Goal: Information Seeking & Learning: Learn about a topic

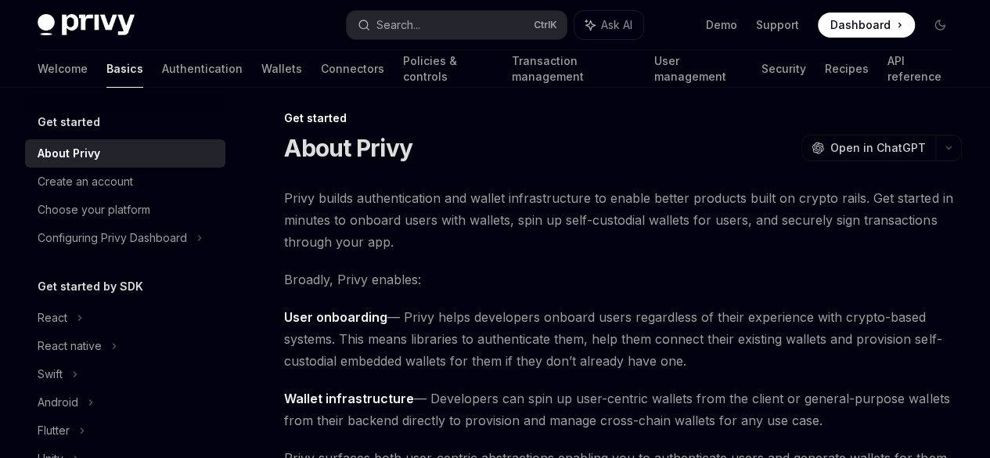
scroll to position [9, 0]
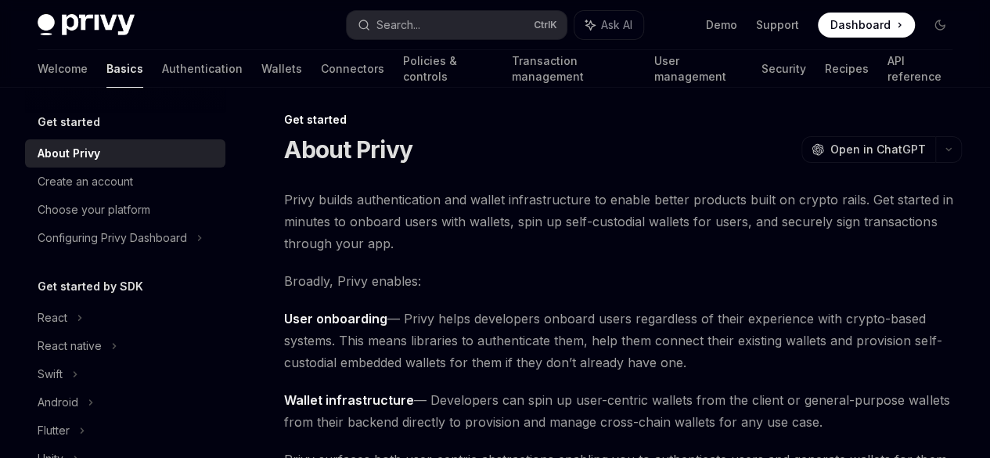
click at [67, 113] on h5 "Get started" at bounding box center [69, 122] width 63 height 19
click at [162, 61] on link "Authentication" at bounding box center [202, 69] width 81 height 38
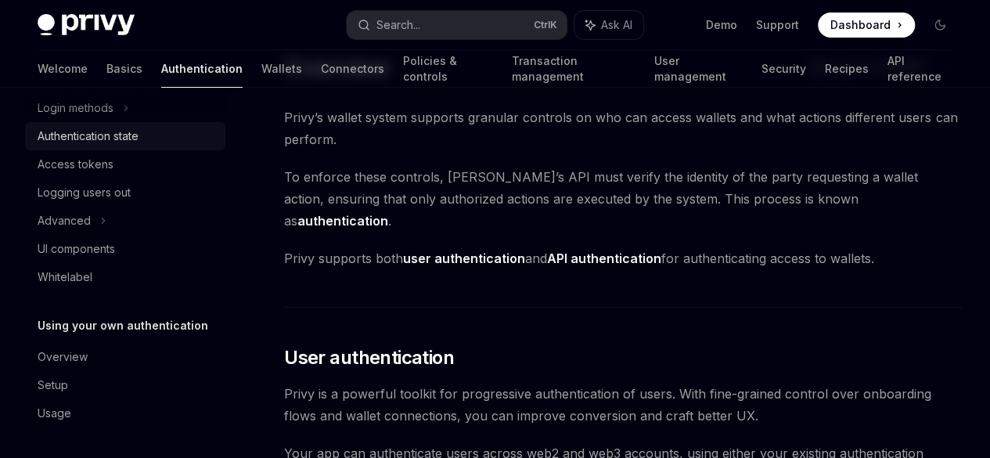
scroll to position [68, 0]
click at [261, 60] on link "Wallets" at bounding box center [281, 69] width 41 height 38
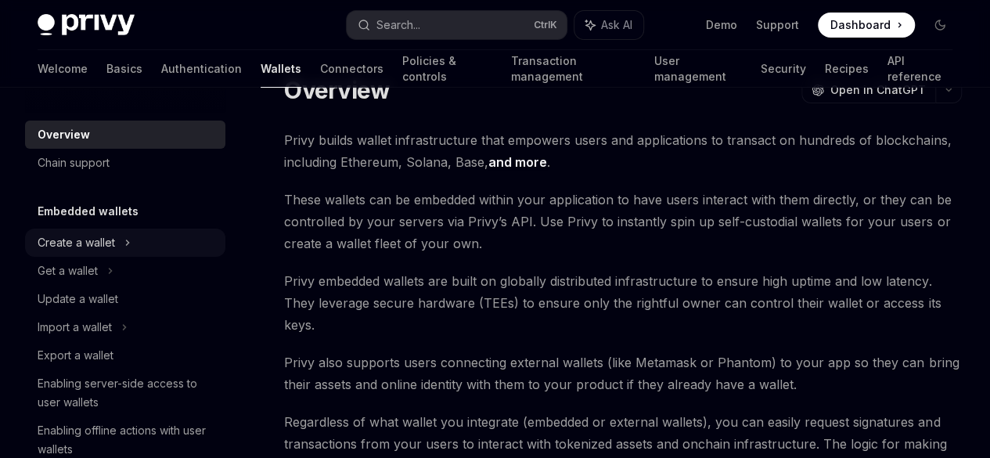
click at [113, 242] on div "Create a wallet" at bounding box center [76, 242] width 77 height 19
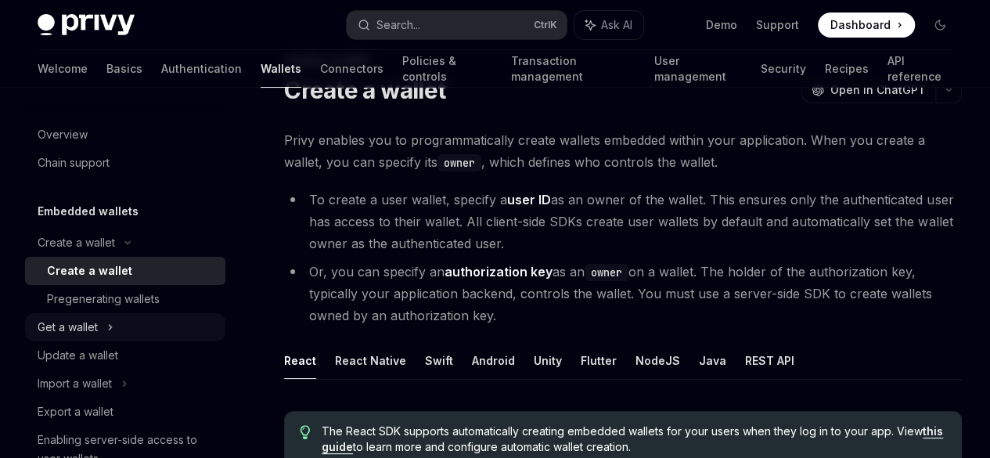
click at [94, 323] on div "Get a wallet" at bounding box center [68, 327] width 60 height 19
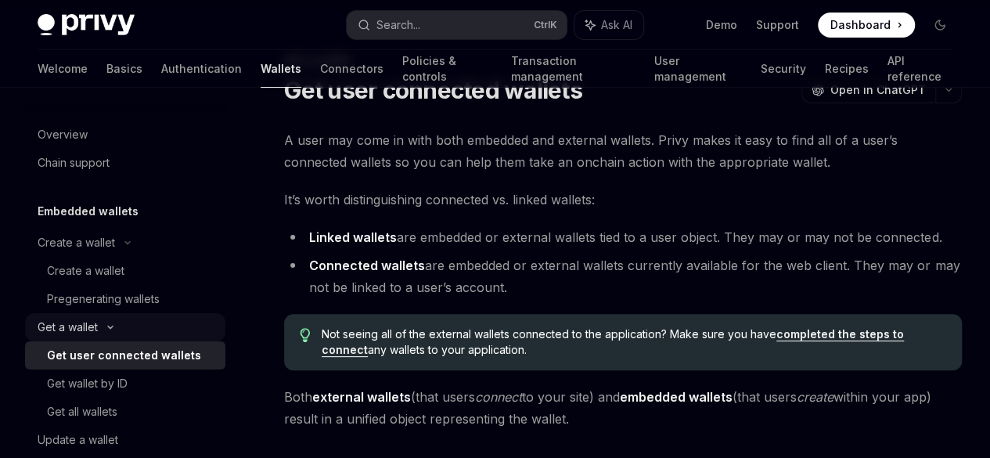
scroll to position [52, 0]
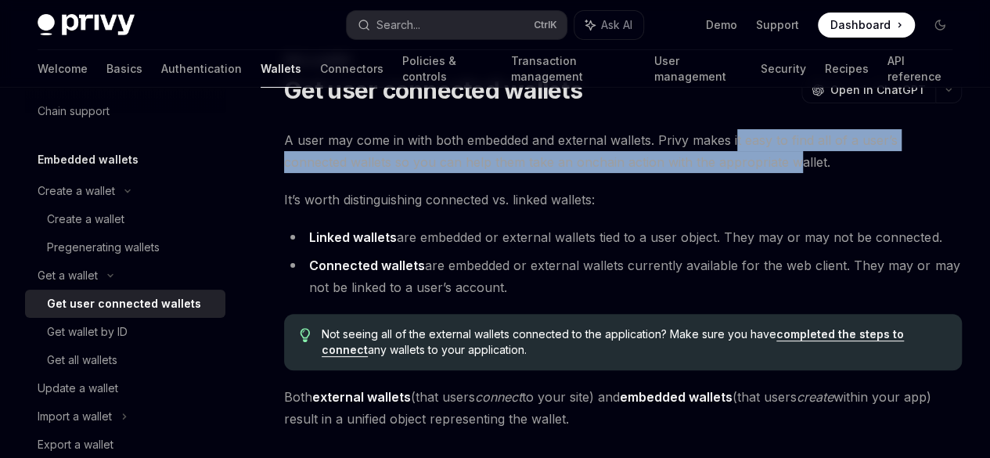
drag, startPoint x: 330, startPoint y: 189, endPoint x: 613, endPoint y: 208, distance: 283.8
click at [613, 173] on span "A user may come in with both embedded and external wallets. Privy makes it easy…" at bounding box center [622, 151] width 677 height 44
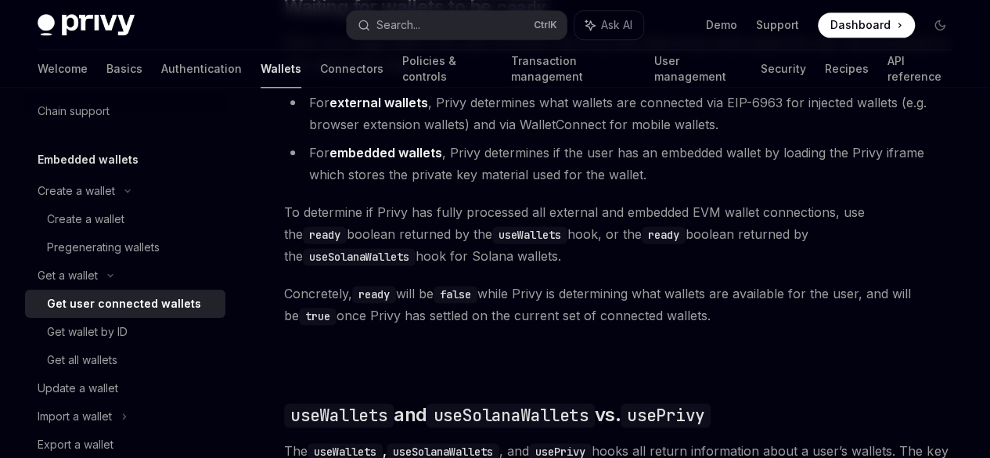
scroll to position [1038, 0]
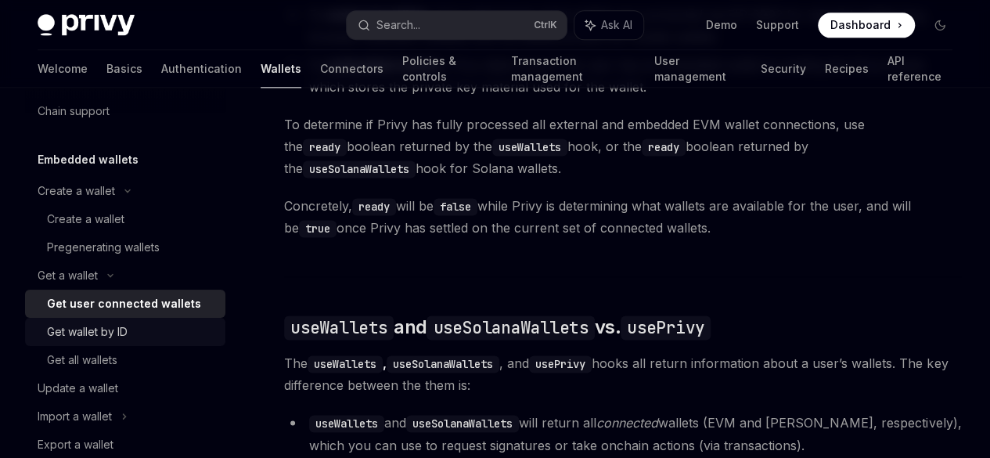
click at [102, 330] on div "Get wallet by ID" at bounding box center [87, 331] width 81 height 19
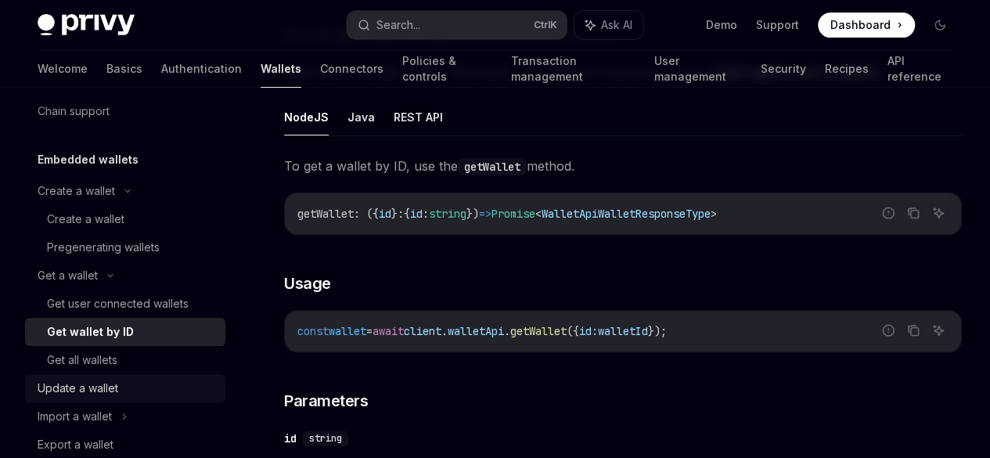
scroll to position [177, 0]
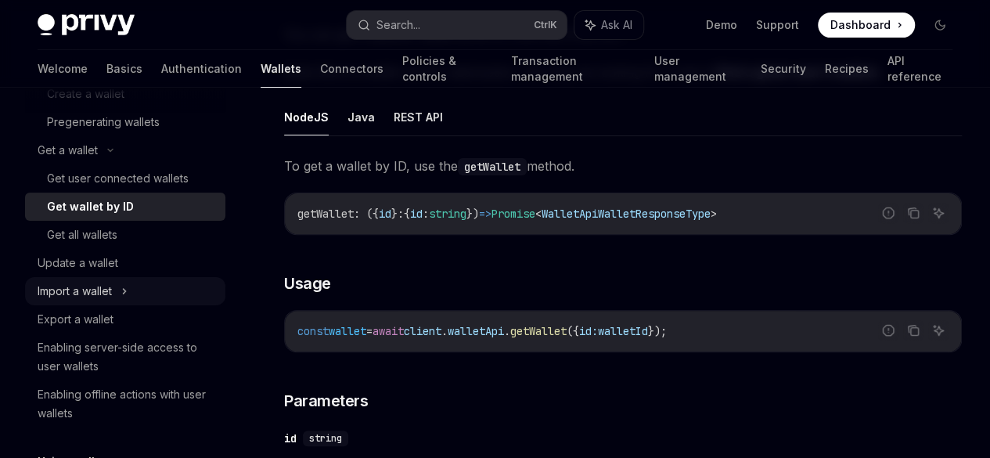
click at [101, 296] on div "Import a wallet" at bounding box center [75, 291] width 74 height 19
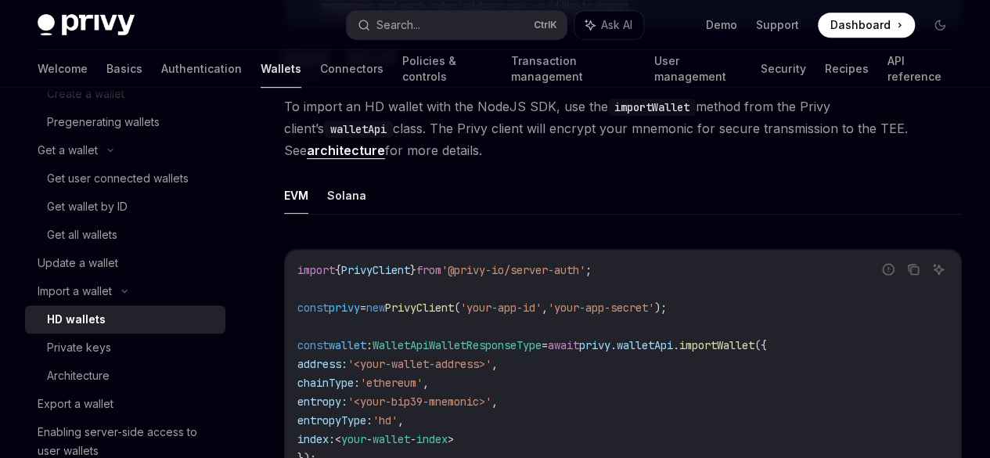
scroll to position [467, 0]
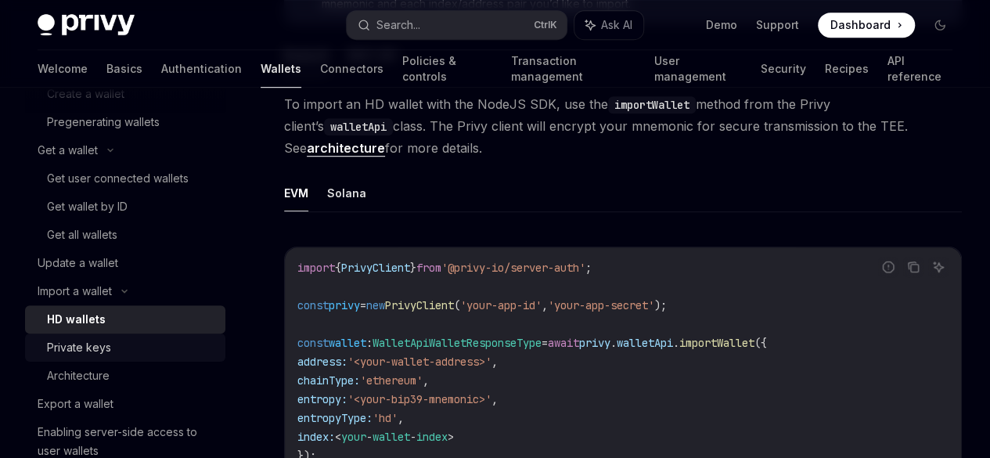
click at [168, 357] on link "Private keys" at bounding box center [125, 347] width 200 height 28
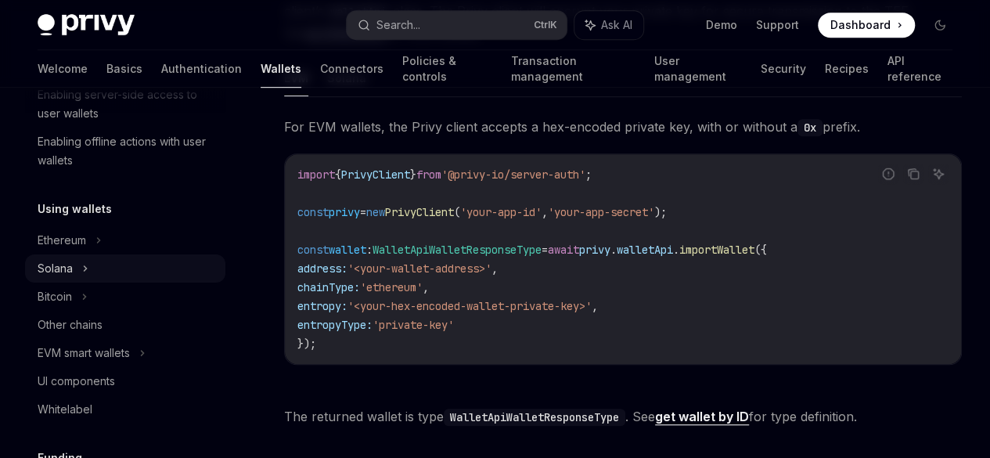
scroll to position [515, 0]
click at [70, 264] on div "Solana" at bounding box center [55, 267] width 35 height 19
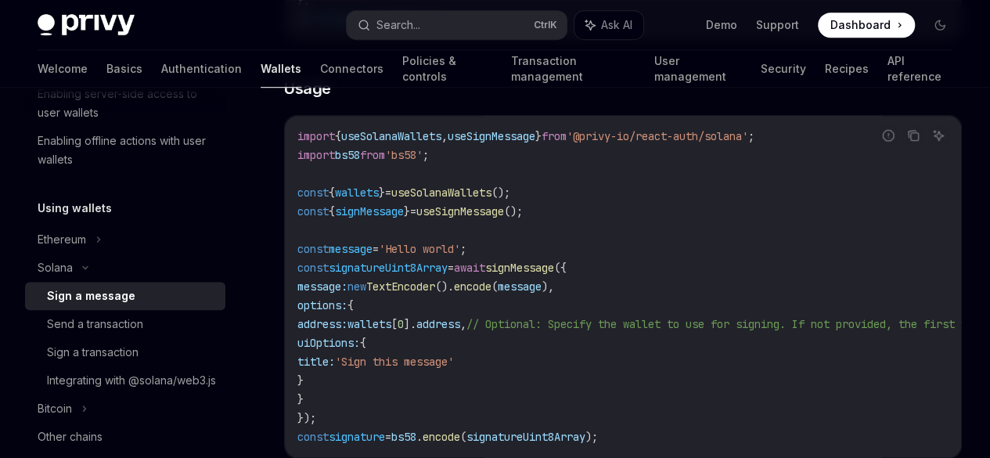
scroll to position [483, 0]
click at [161, 52] on link "Authentication" at bounding box center [201, 69] width 81 height 38
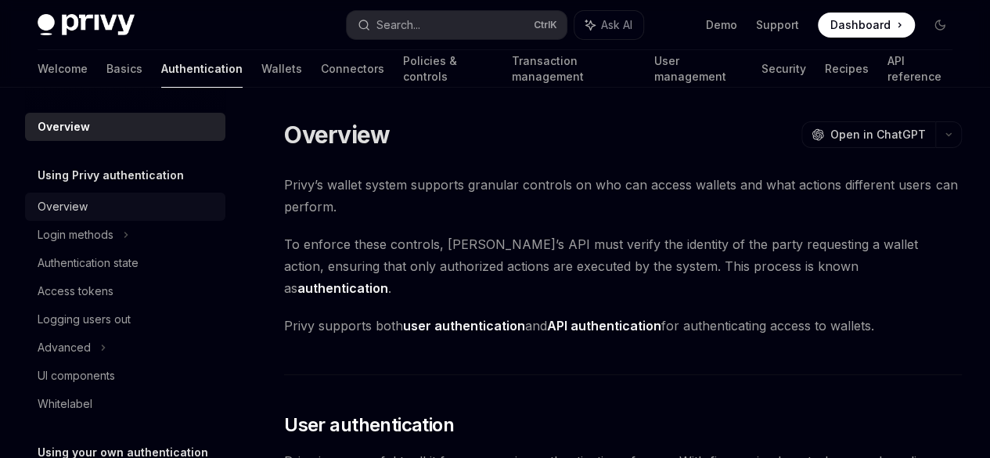
click at [63, 207] on div "Overview" at bounding box center [63, 206] width 50 height 19
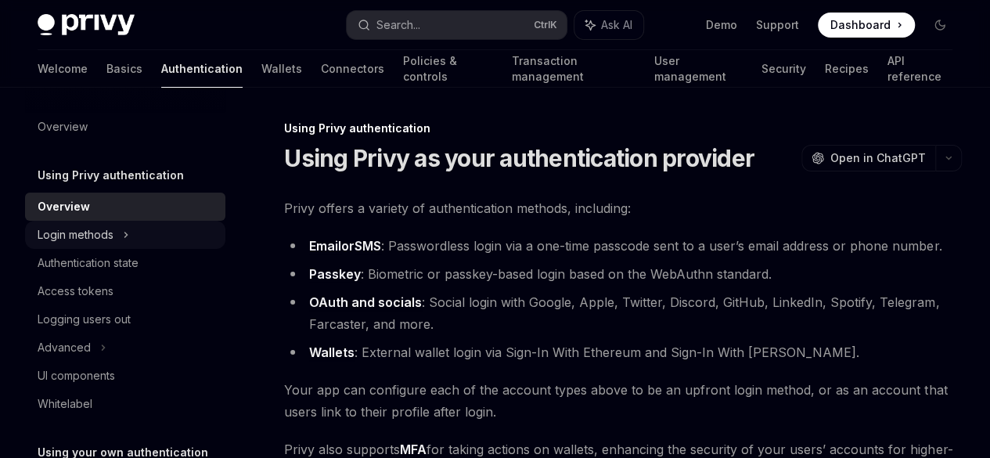
click at [128, 226] on icon at bounding box center [126, 234] width 6 height 19
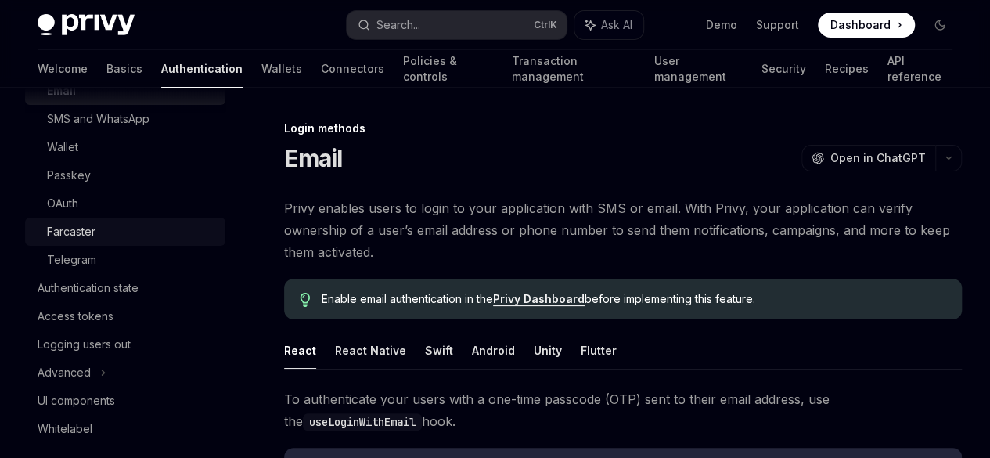
scroll to position [173, 0]
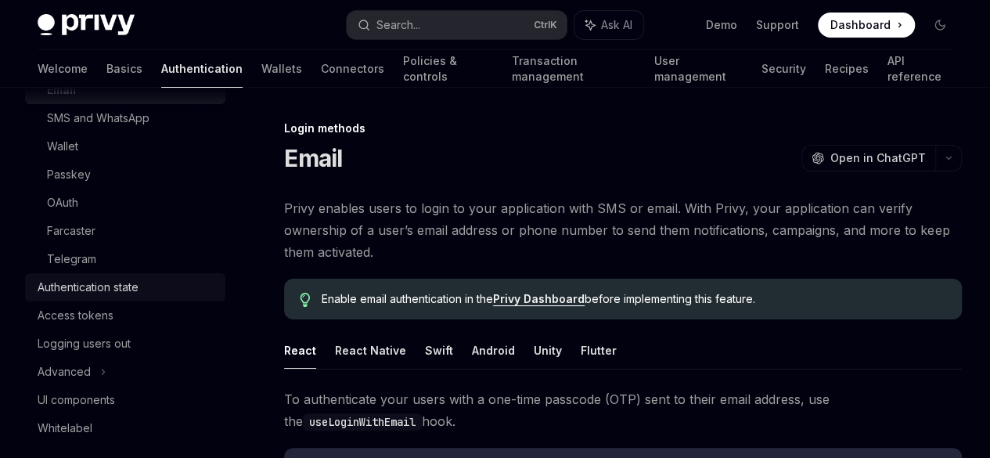
click at [125, 285] on div "Authentication state" at bounding box center [88, 287] width 101 height 19
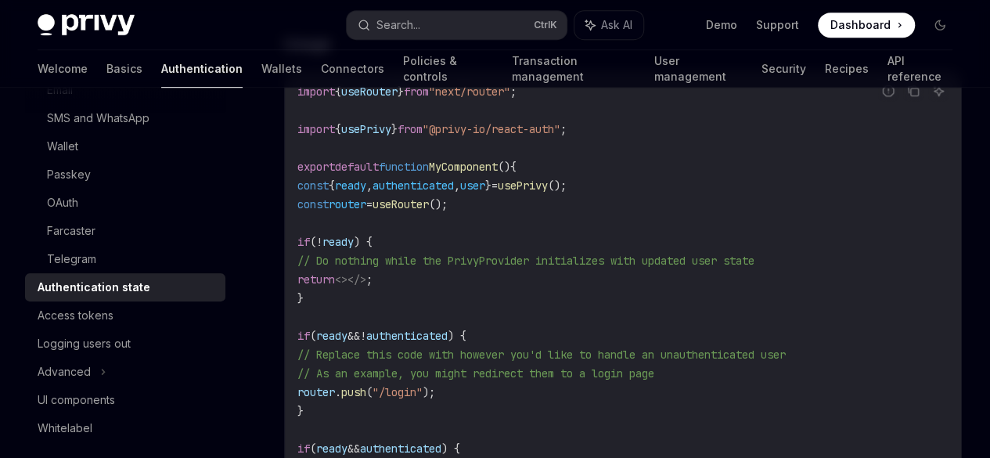
scroll to position [487, 0]
click at [76, 317] on div "Access tokens" at bounding box center [76, 315] width 76 height 19
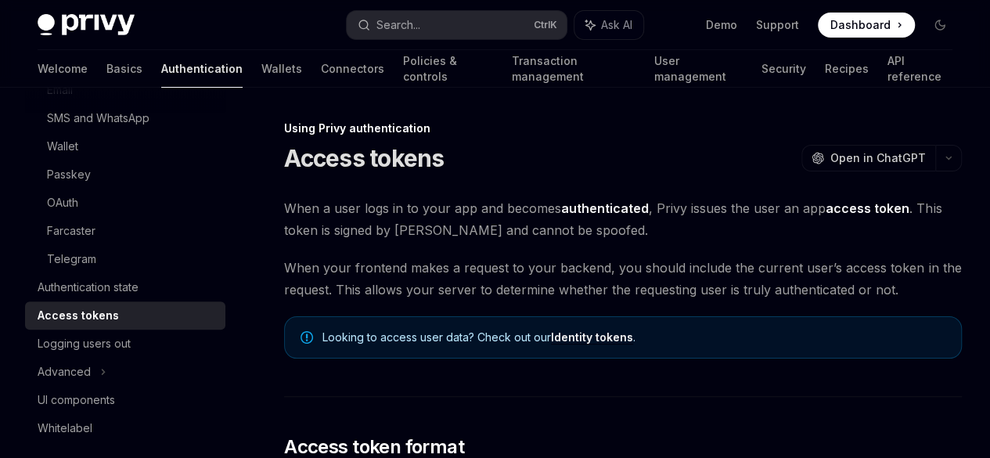
scroll to position [45, 0]
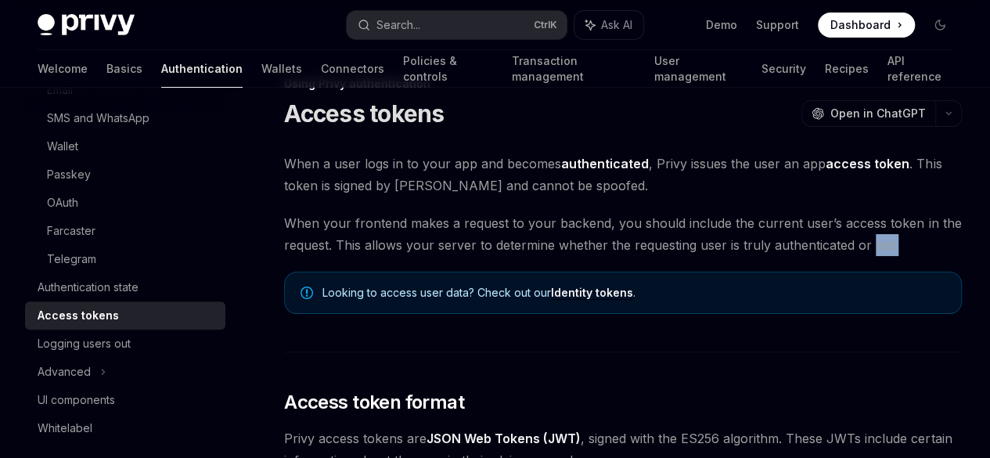
drag, startPoint x: 385, startPoint y: 300, endPoint x: 447, endPoint y: 301, distance: 61.8
click at [447, 256] on span "When your frontend makes a request to your backend, you should include the curr…" at bounding box center [622, 234] width 677 height 44
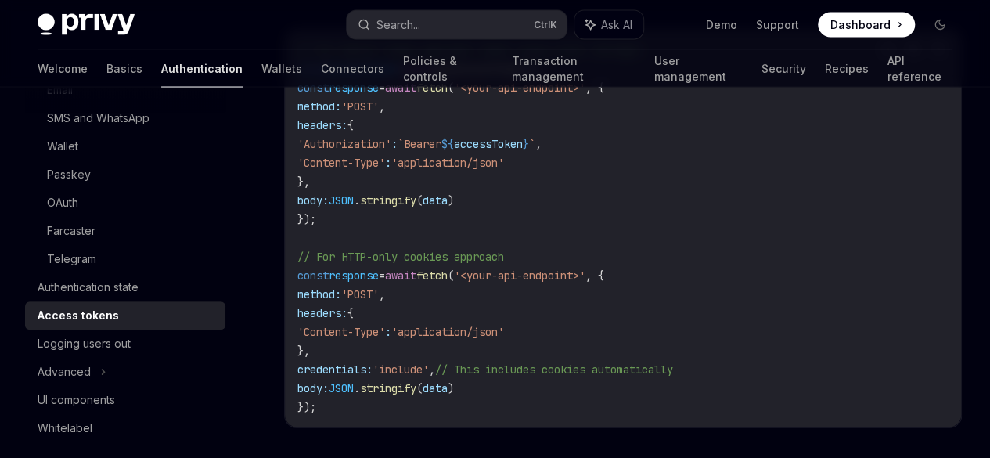
scroll to position [1493, 0]
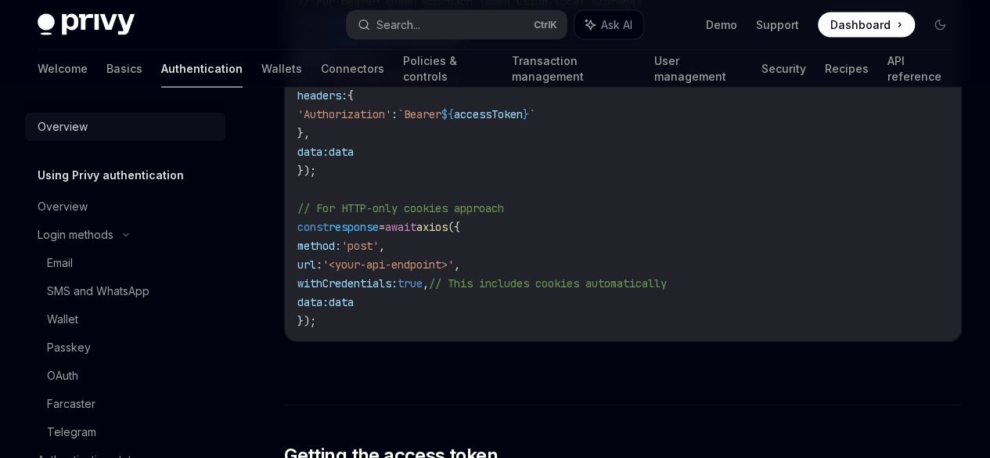
click at [68, 125] on div "Overview" at bounding box center [63, 126] width 50 height 19
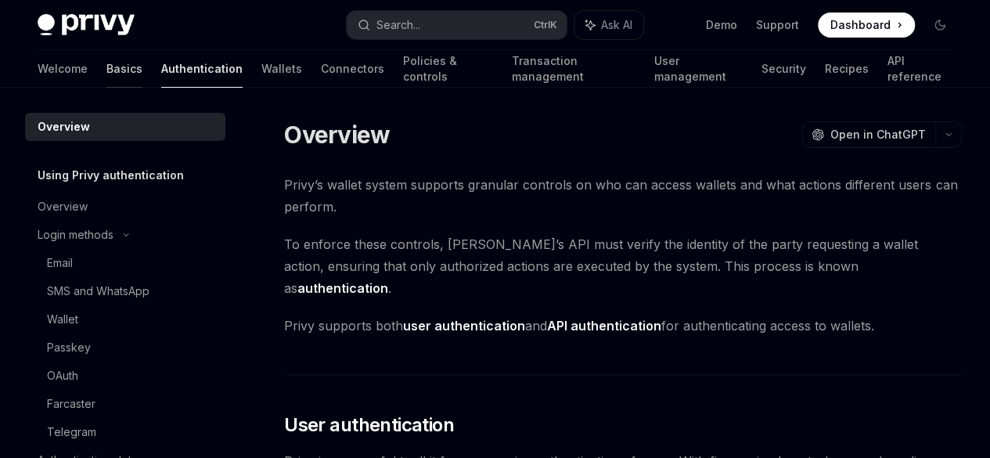
click at [106, 68] on link "Basics" at bounding box center [124, 69] width 36 height 38
click at [448, 285] on span "To enforce these controls, [PERSON_NAME]’s API must verify the identity of the …" at bounding box center [622, 266] width 677 height 66
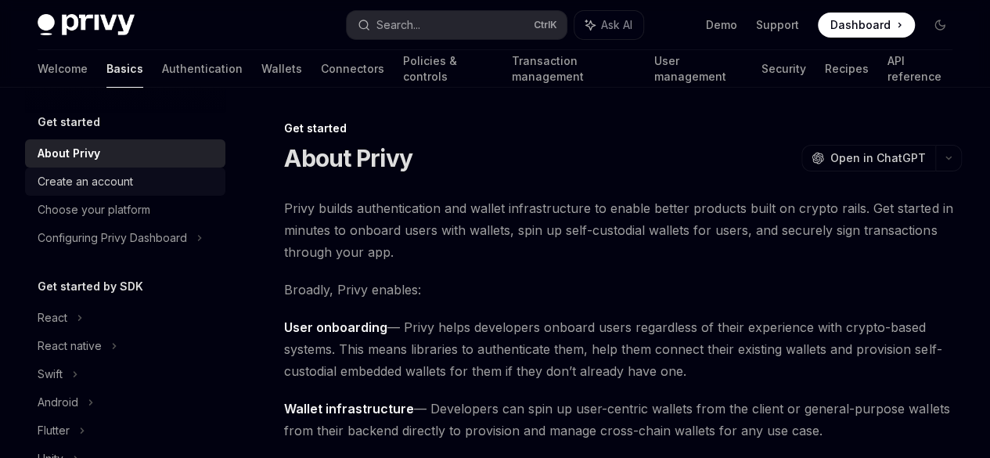
click at [108, 187] on div "Create an account" at bounding box center [85, 181] width 95 height 19
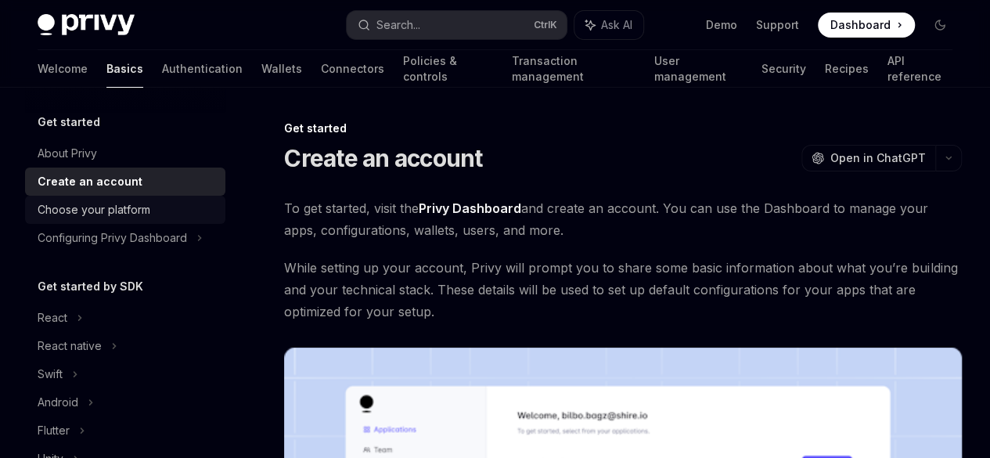
click at [84, 200] on div "Choose your platform" at bounding box center [94, 209] width 113 height 19
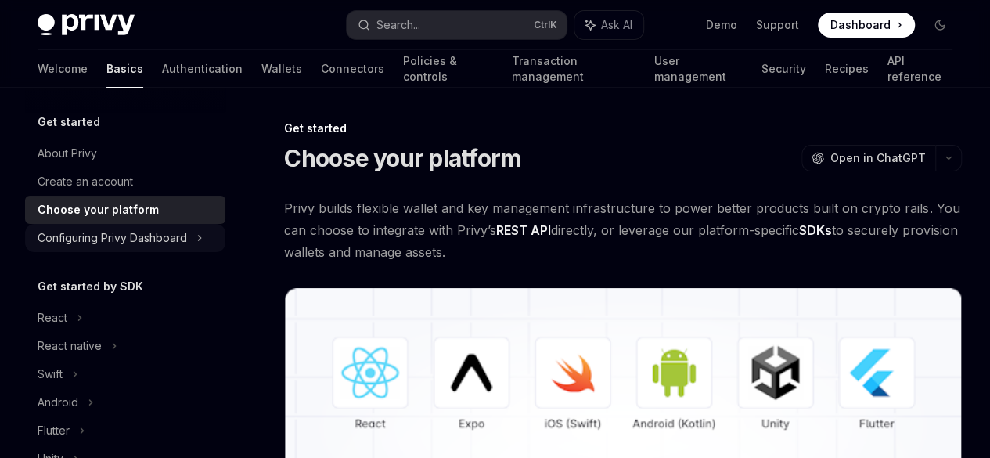
click at [73, 235] on div "Configuring Privy Dashboard" at bounding box center [112, 237] width 149 height 19
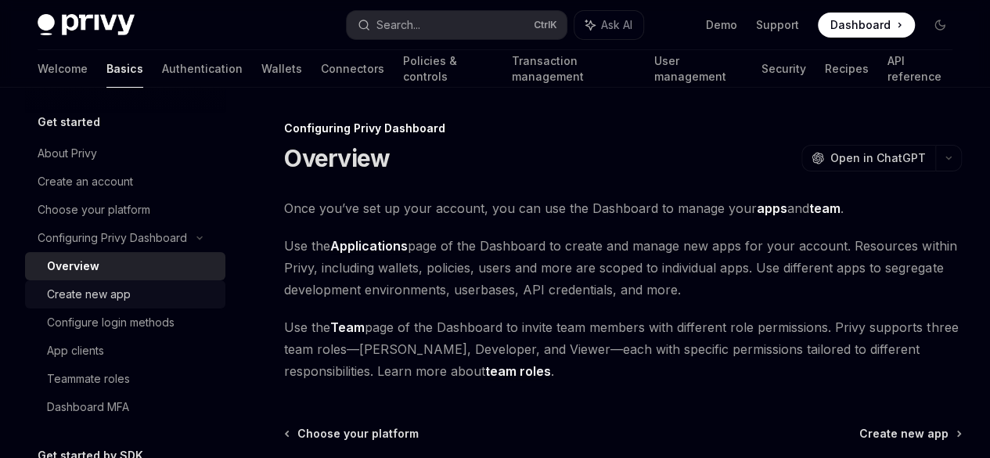
click at [68, 281] on link "Create new app" at bounding box center [125, 294] width 200 height 28
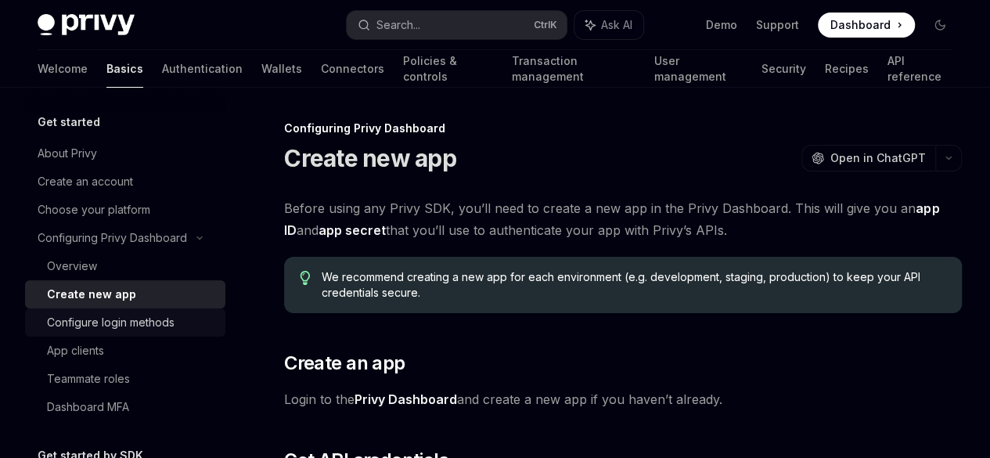
click at [67, 323] on div "Configure login methods" at bounding box center [111, 322] width 128 height 19
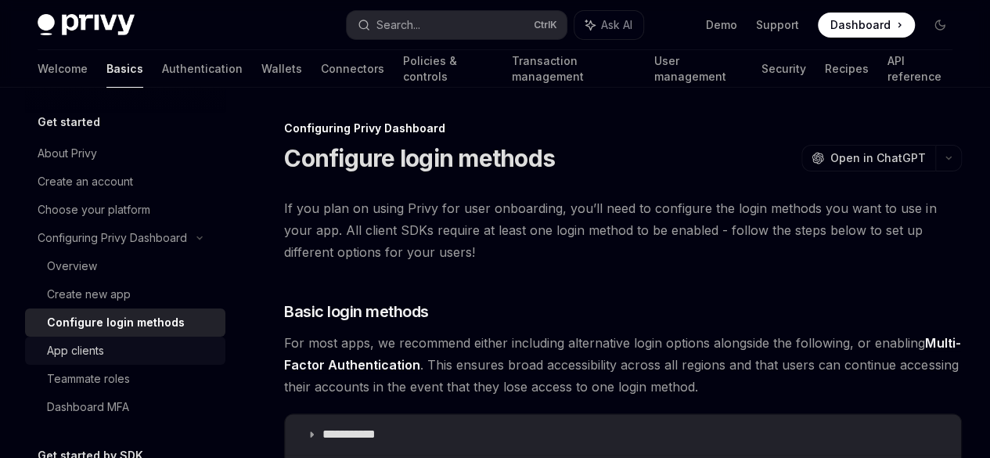
click at [47, 360] on link "App clients" at bounding box center [125, 350] width 200 height 28
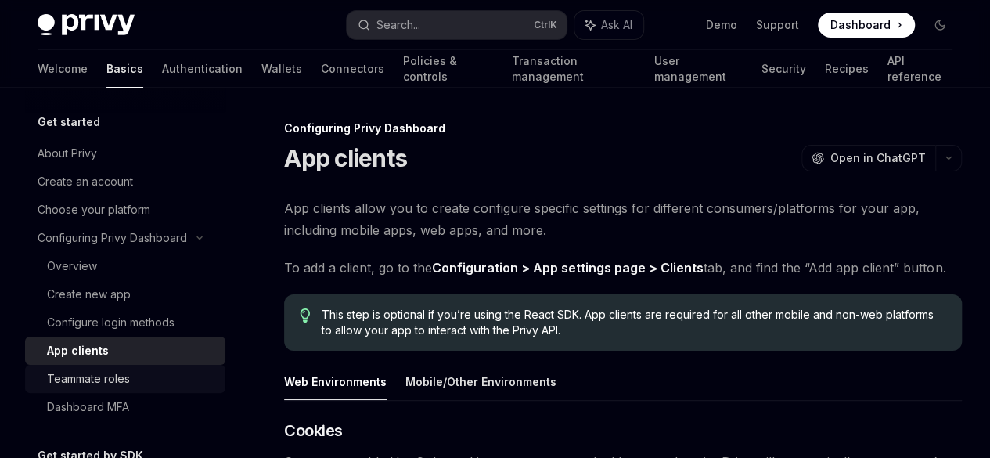
click at [71, 373] on div "Teammate roles" at bounding box center [88, 378] width 83 height 19
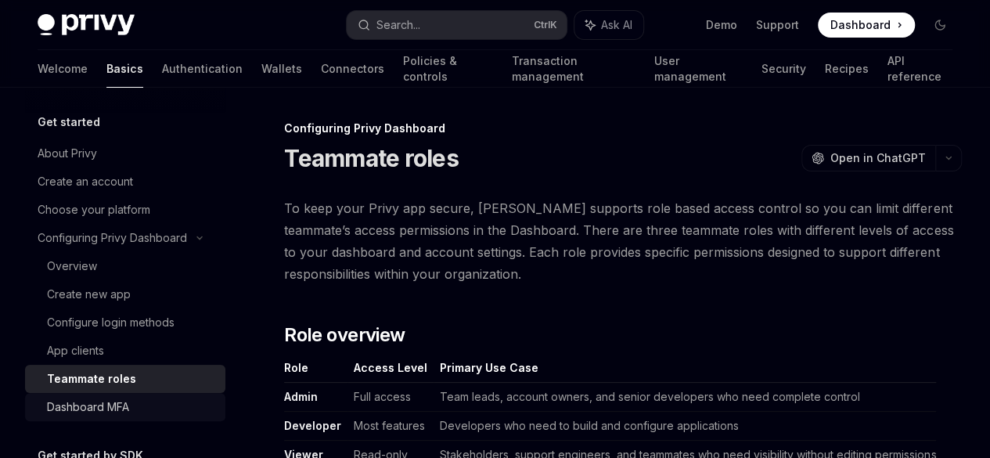
click at [72, 406] on div "Dashboard MFA" at bounding box center [88, 406] width 82 height 19
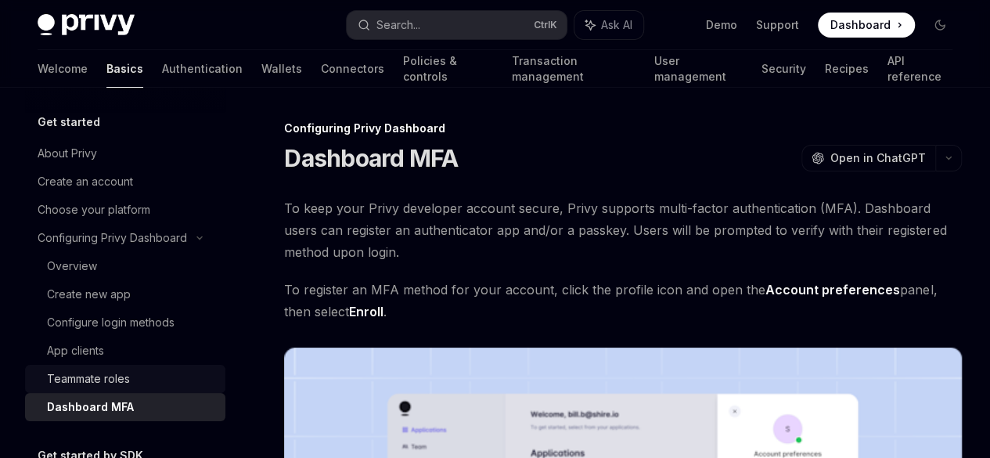
click at [70, 383] on div "Teammate roles" at bounding box center [88, 378] width 83 height 19
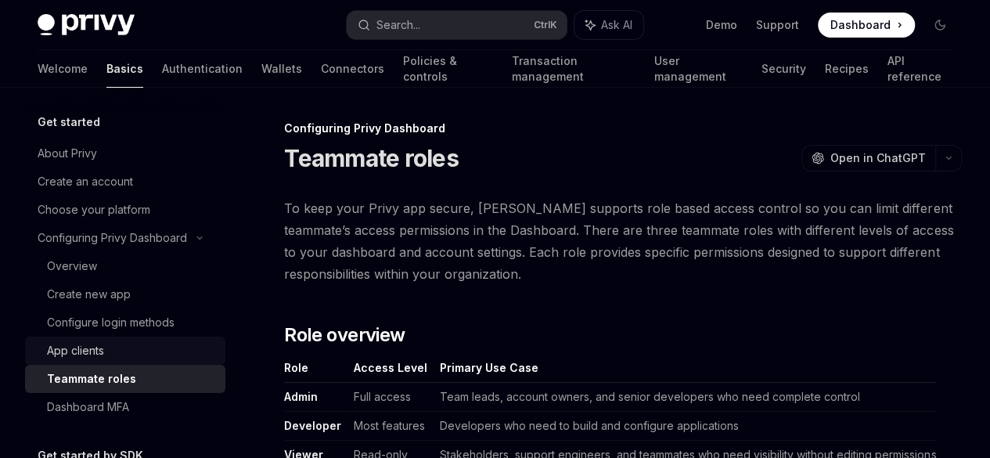
click at [67, 358] on div "App clients" at bounding box center [75, 350] width 57 height 19
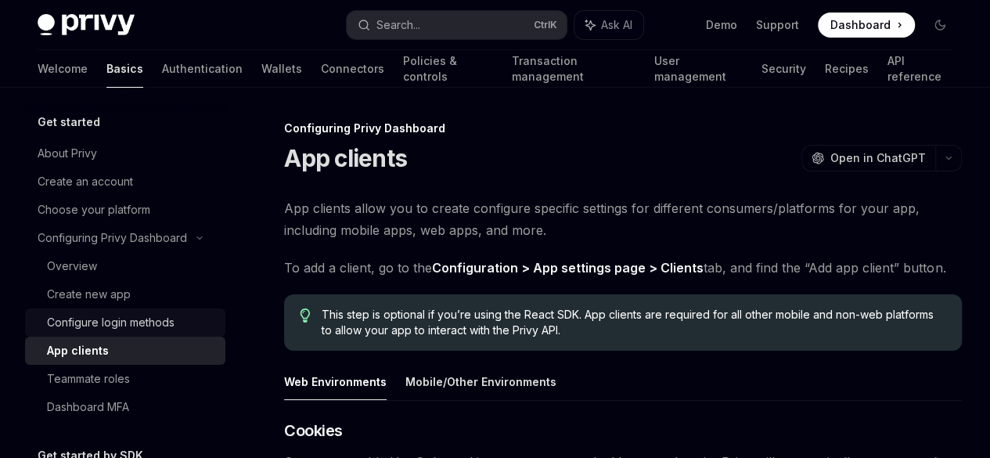
click at [69, 323] on div "Configure login methods" at bounding box center [111, 322] width 128 height 19
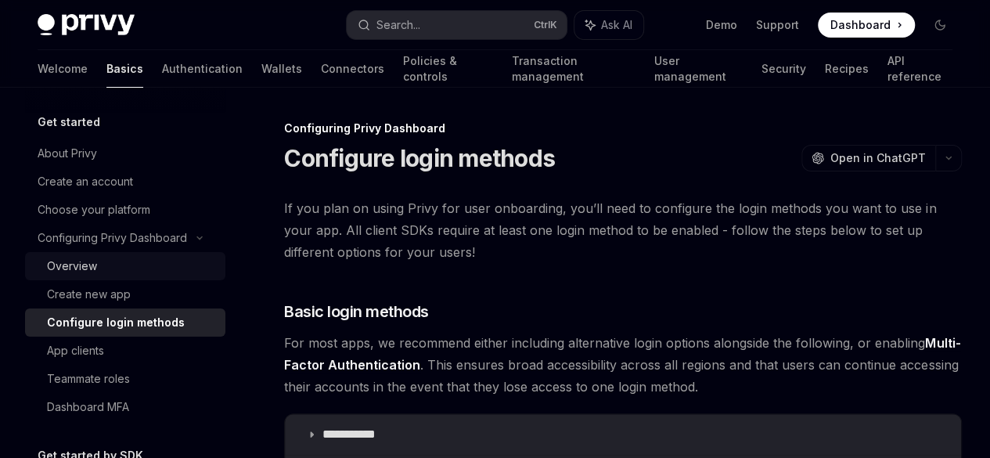
click at [64, 274] on div "Overview" at bounding box center [72, 266] width 50 height 19
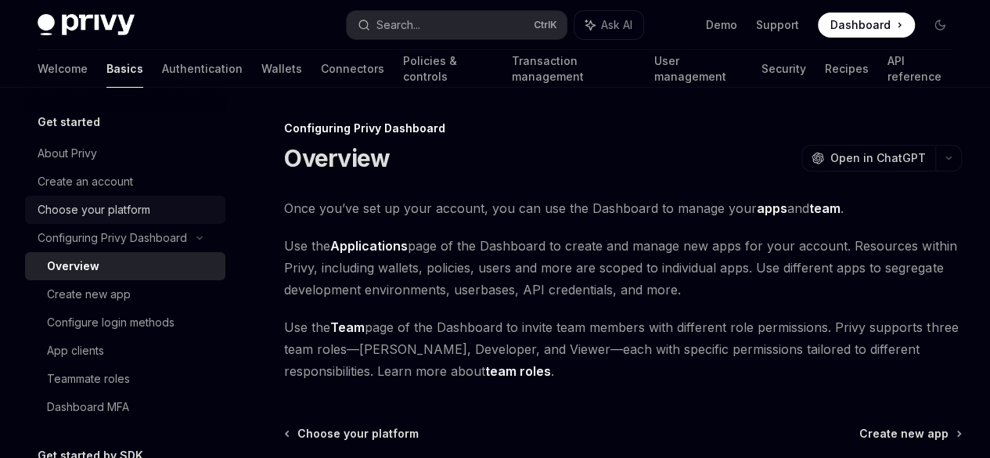
click at [61, 209] on div "Choose your platform" at bounding box center [94, 209] width 113 height 19
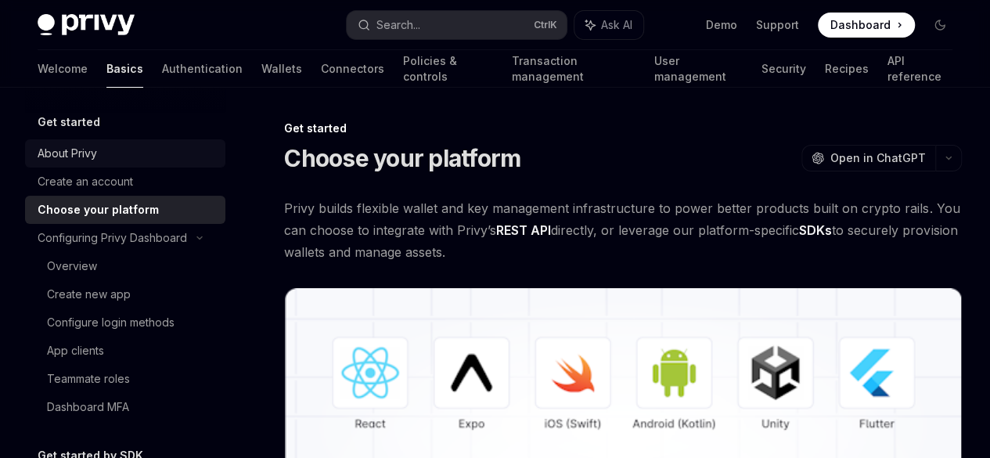
click at [84, 162] on div "About Privy" at bounding box center [67, 153] width 59 height 19
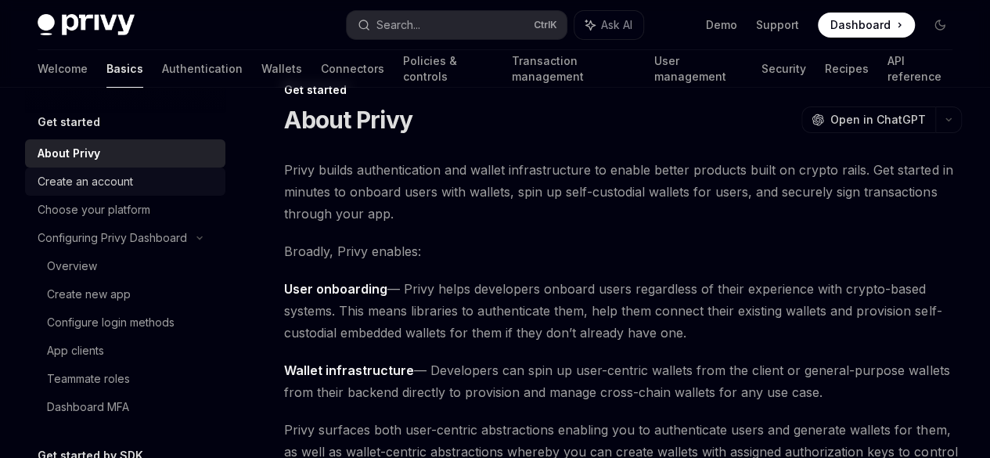
click at [120, 178] on div "Create an account" at bounding box center [85, 181] width 95 height 19
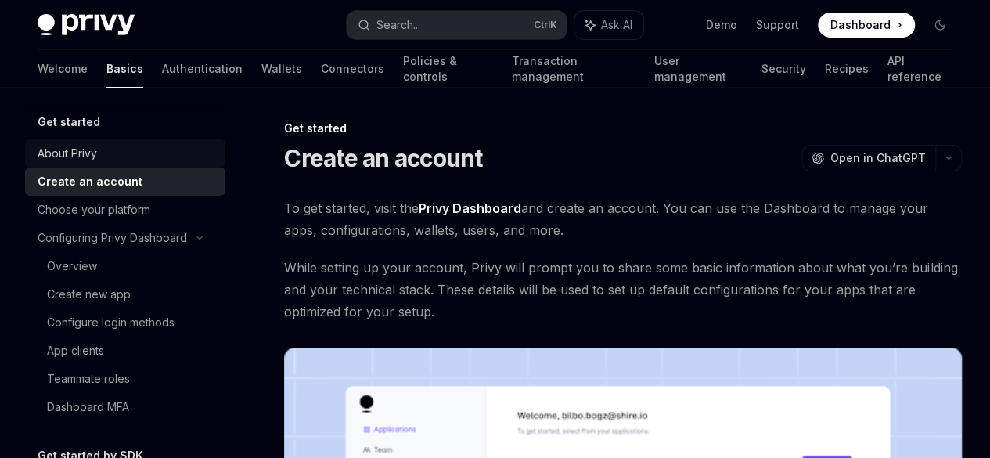
click at [72, 146] on div "About Privy" at bounding box center [67, 153] width 59 height 19
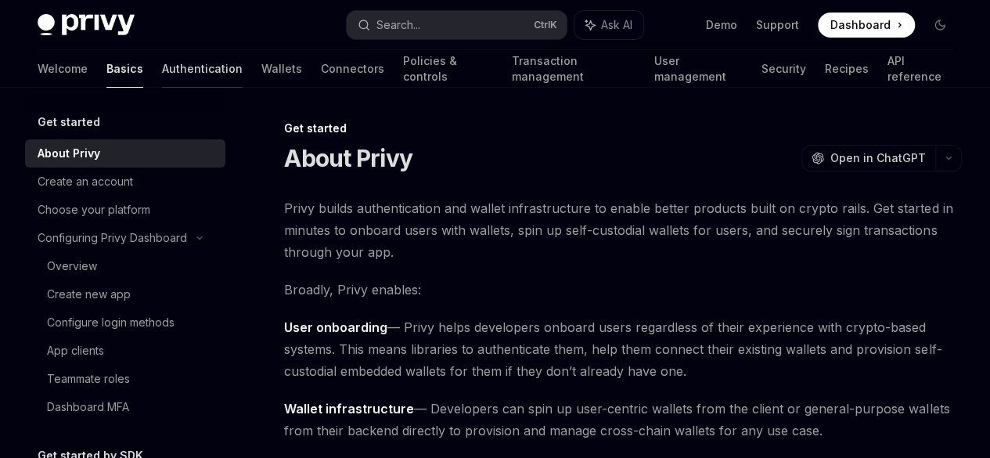
click at [162, 76] on link "Authentication" at bounding box center [202, 69] width 81 height 38
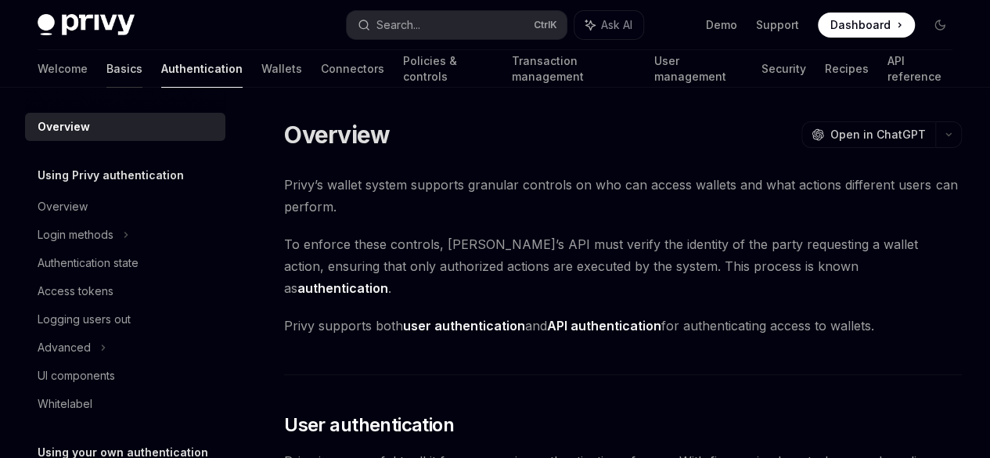
click at [106, 67] on link "Basics" at bounding box center [124, 69] width 36 height 38
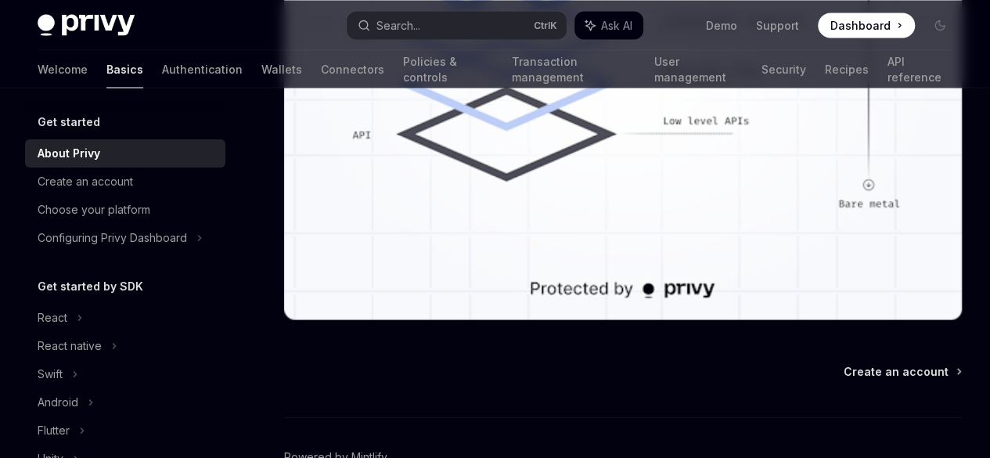
scroll to position [1691, 0]
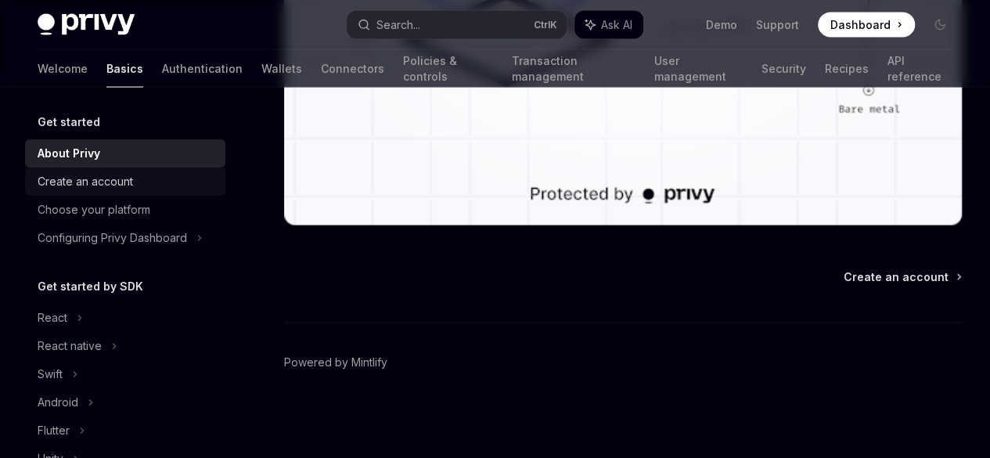
click at [99, 188] on div "Create an account" at bounding box center [85, 181] width 95 height 19
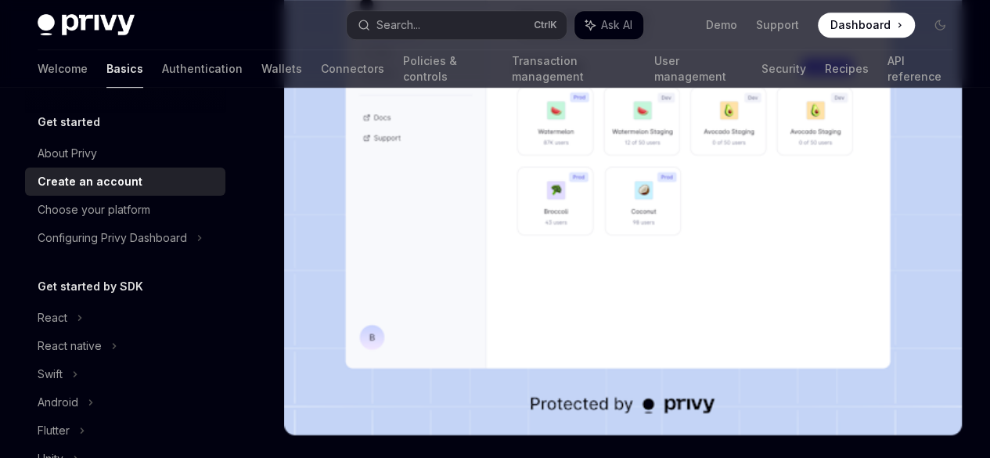
scroll to position [452, 0]
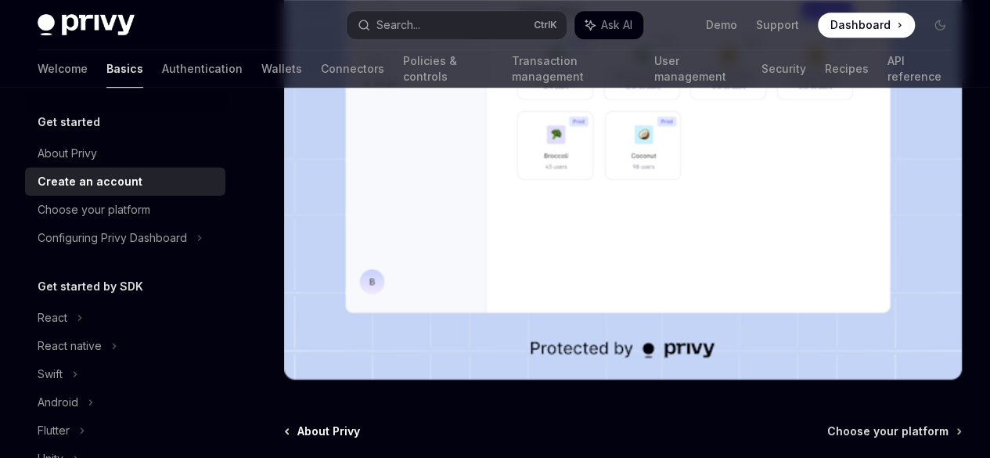
click at [342, 423] on span "About Privy" at bounding box center [328, 431] width 63 height 16
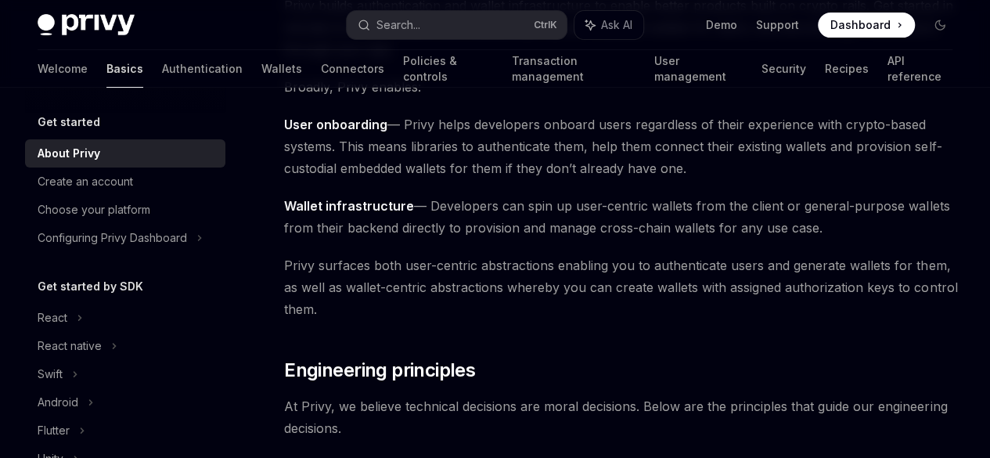
scroll to position [165, 0]
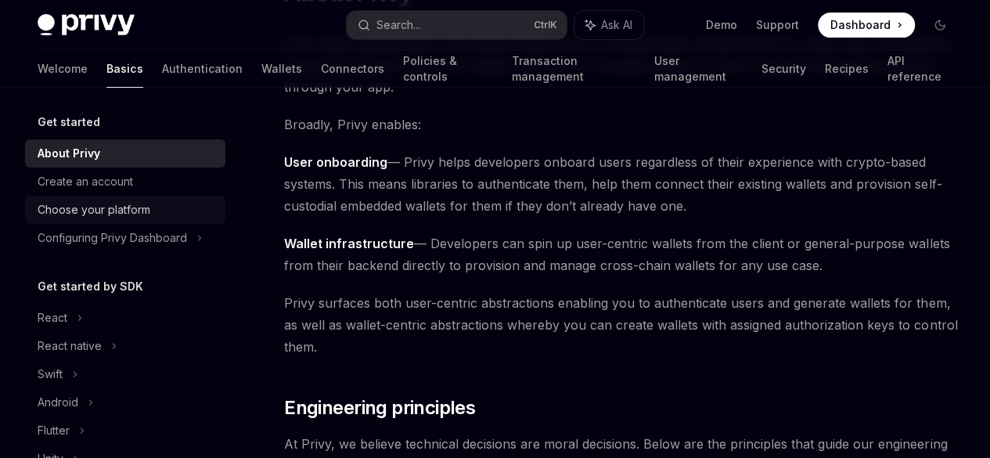
click at [120, 201] on div "Choose your platform" at bounding box center [94, 209] width 113 height 19
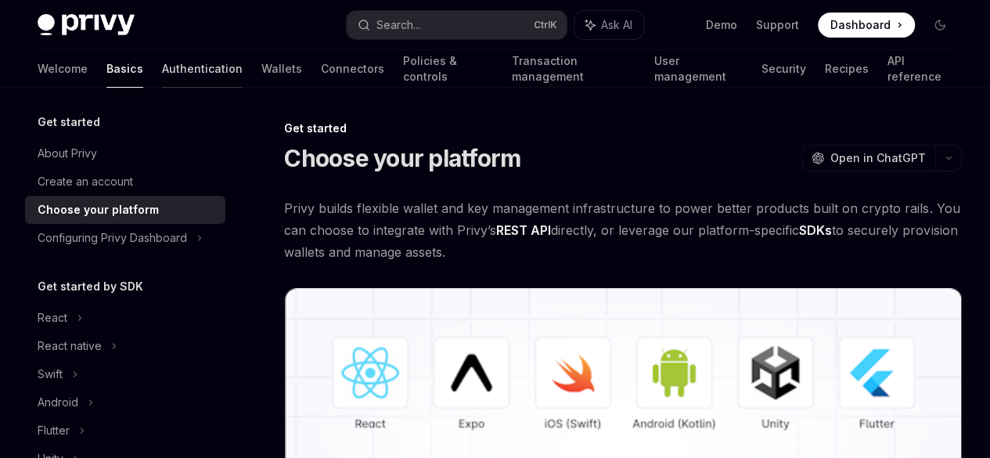
click at [162, 71] on link "Authentication" at bounding box center [202, 69] width 81 height 38
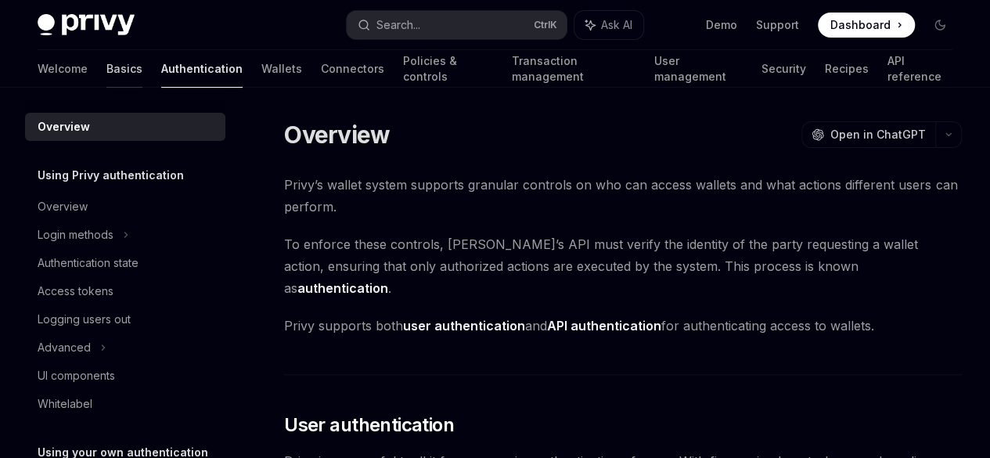
click at [106, 66] on link "Basics" at bounding box center [124, 69] width 36 height 38
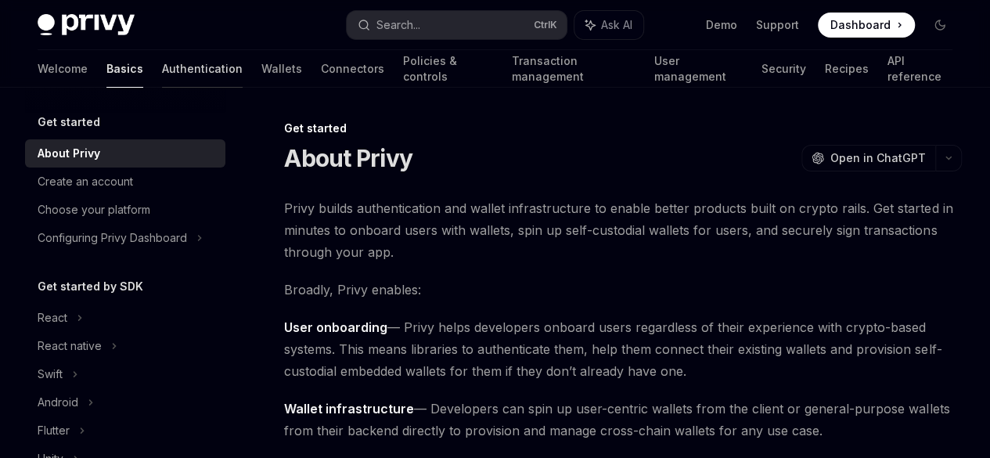
click at [162, 65] on link "Authentication" at bounding box center [202, 69] width 81 height 38
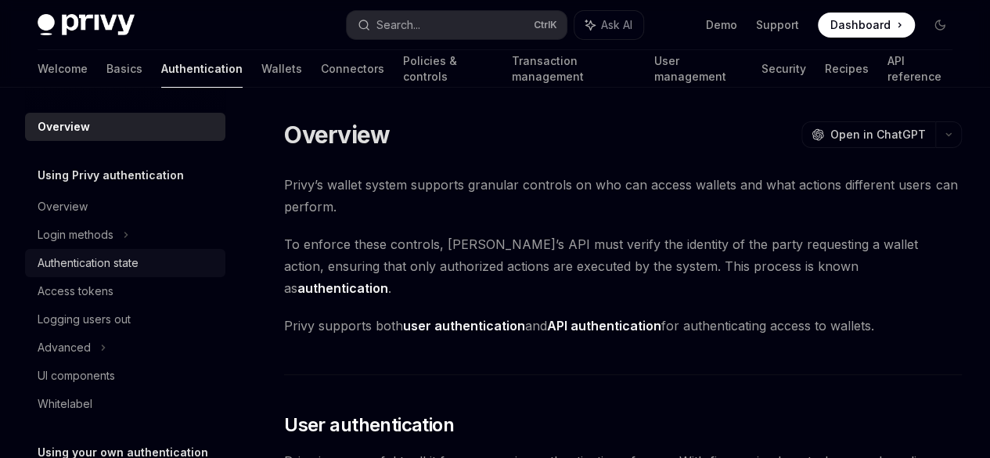
scroll to position [127, 0]
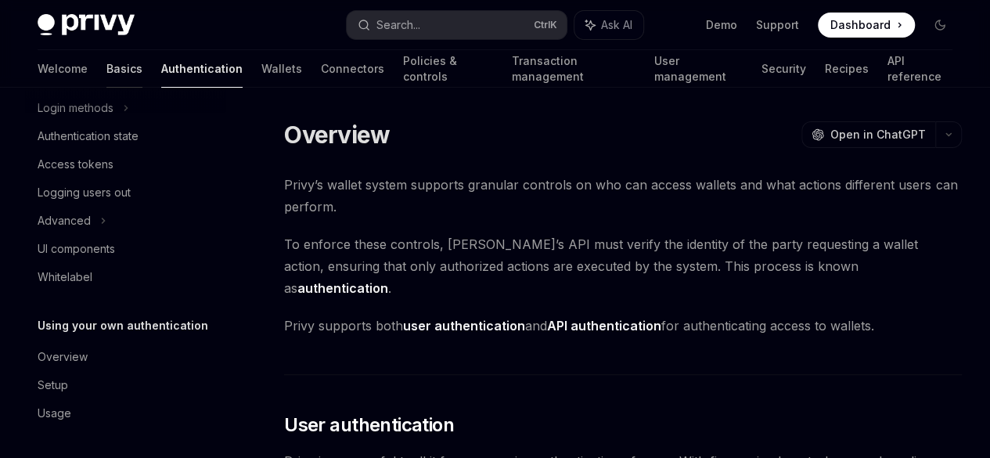
click at [106, 66] on link "Basics" at bounding box center [124, 69] width 36 height 38
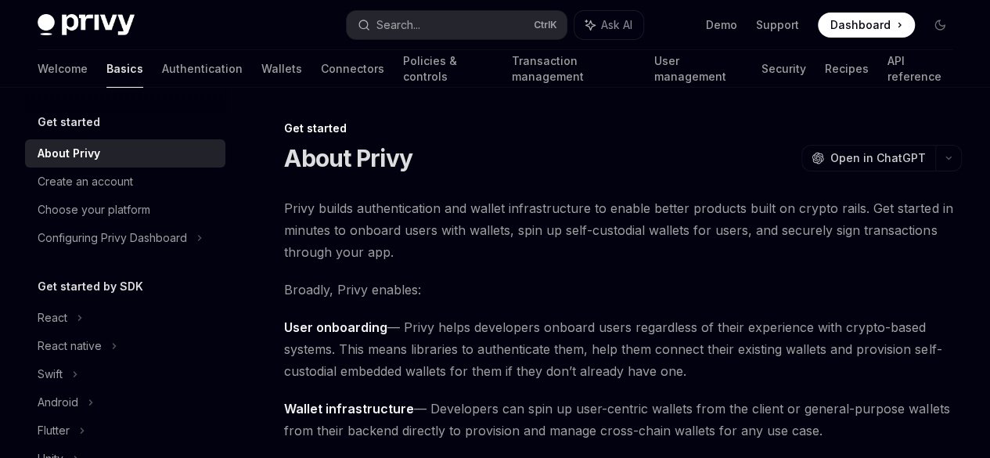
click at [261, 77] on link "Wallets" at bounding box center [281, 69] width 41 height 38
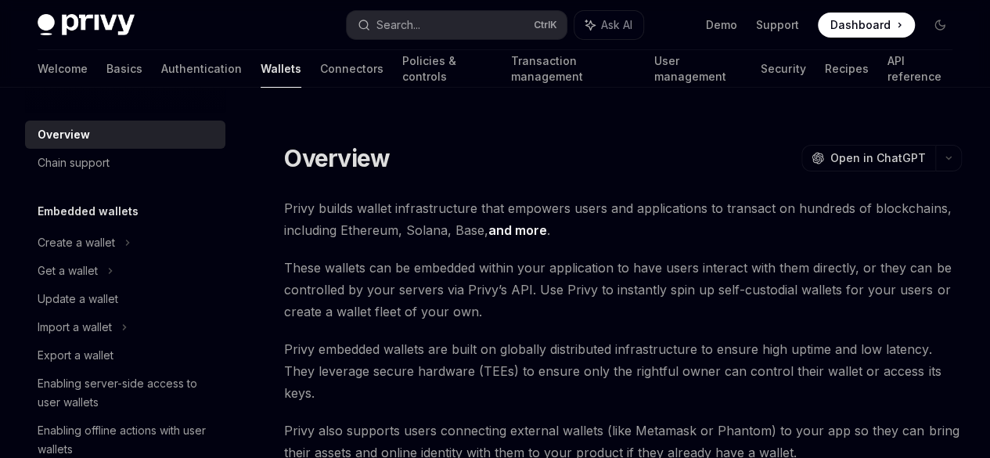
click at [161, 65] on link "Authentication" at bounding box center [201, 69] width 81 height 38
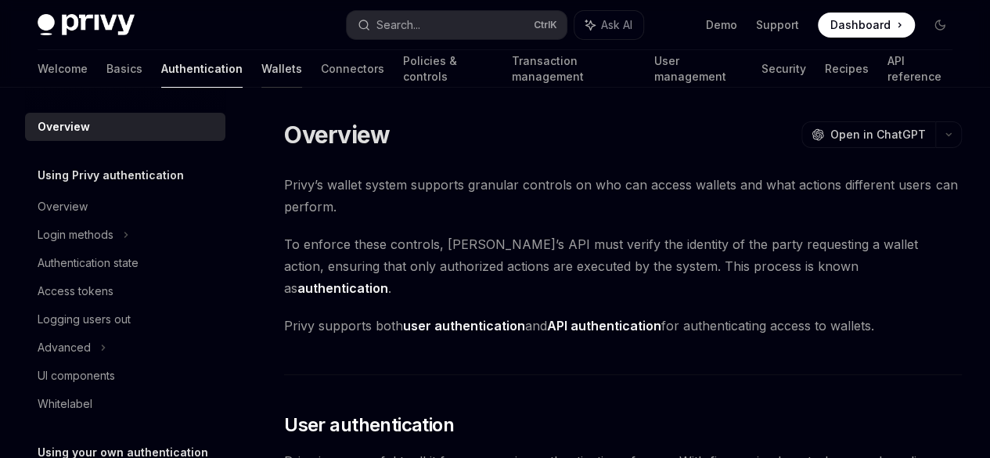
click at [261, 82] on link "Wallets" at bounding box center [281, 69] width 41 height 38
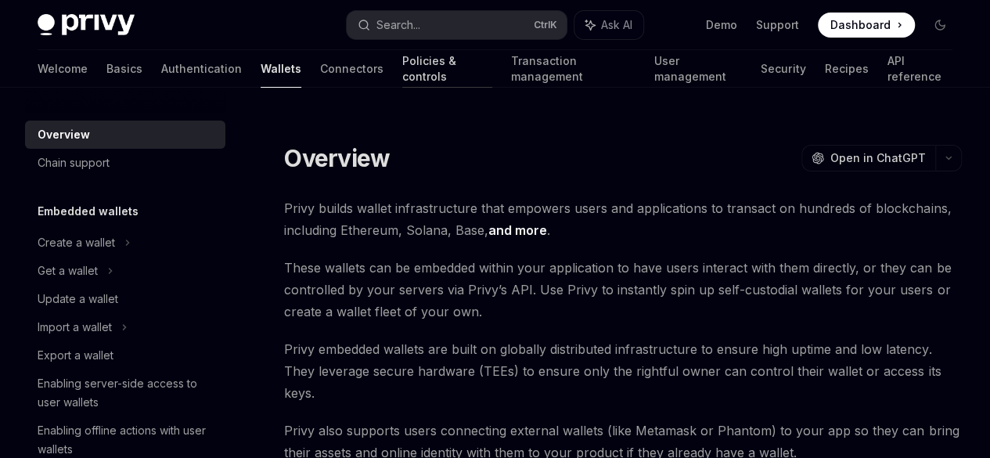
click at [402, 84] on link "Policies & controls" at bounding box center [447, 69] width 90 height 38
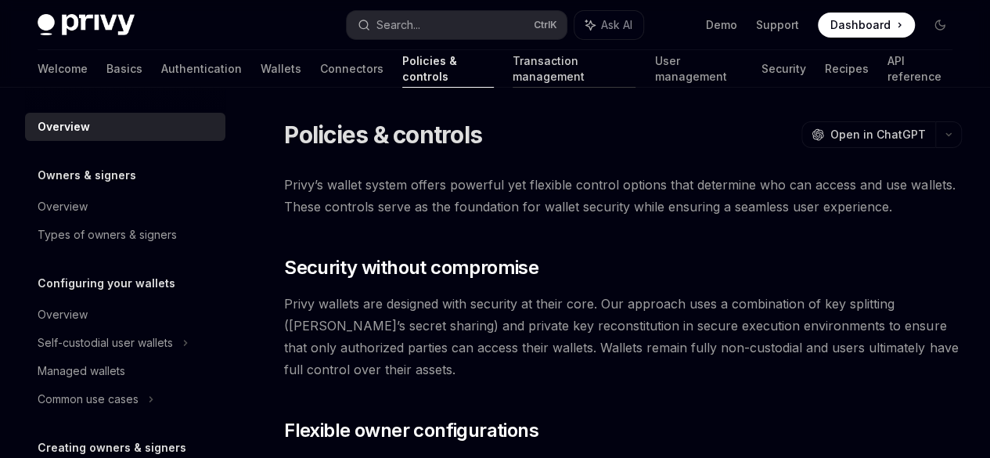
click at [512, 75] on link "Transaction management" at bounding box center [574, 69] width 124 height 38
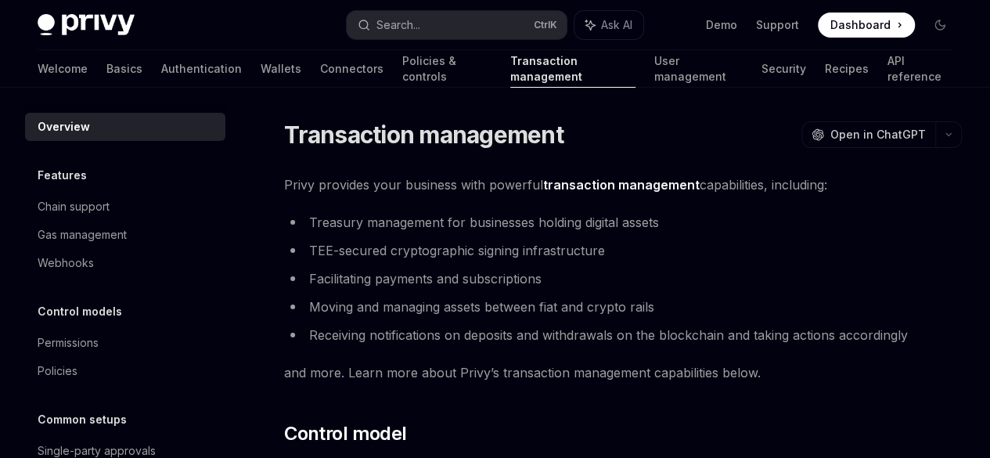
click at [586, 287] on ul "Treasury management for businesses holding digital assets TEE-secured cryptogra…" at bounding box center [622, 278] width 677 height 135
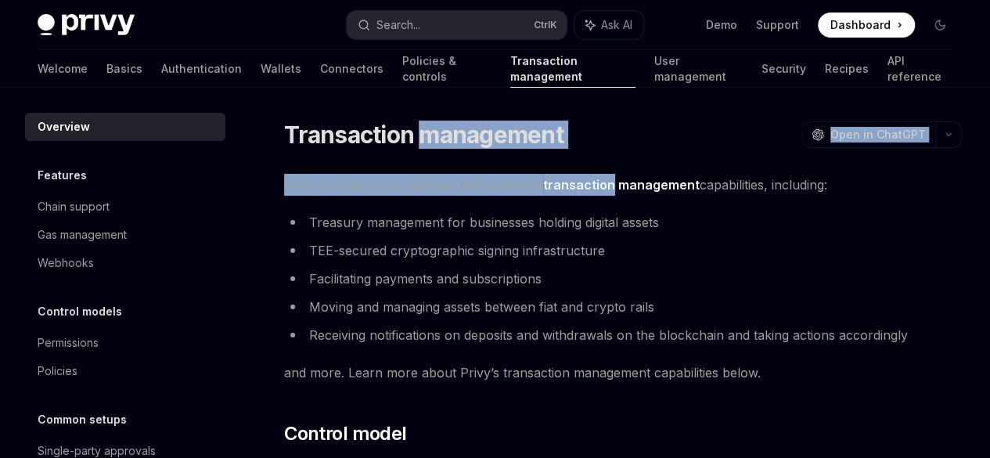
drag, startPoint x: 288, startPoint y: 149, endPoint x: 638, endPoint y: 196, distance: 353.7
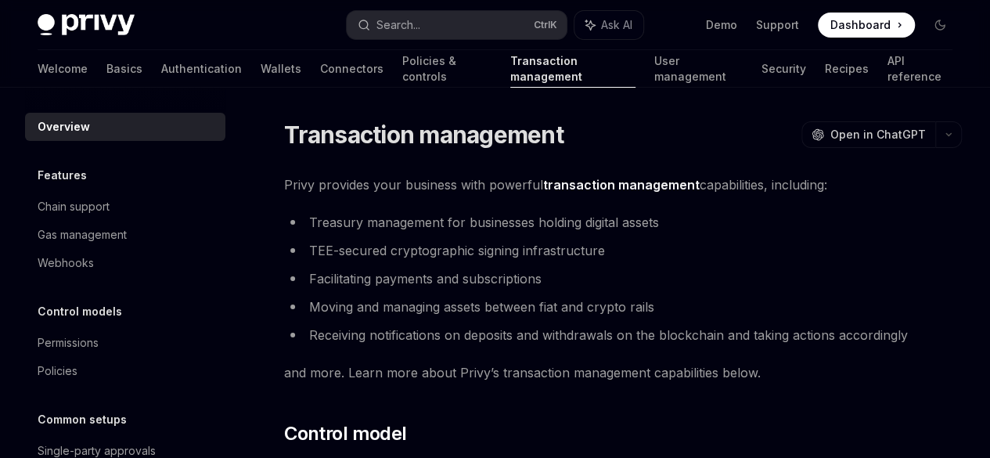
drag, startPoint x: 638, startPoint y: 196, endPoint x: 206, endPoint y: 22, distance: 466.4
click at [206, 22] on div "Privy Docs home page" at bounding box center [186, 25] width 296 height 22
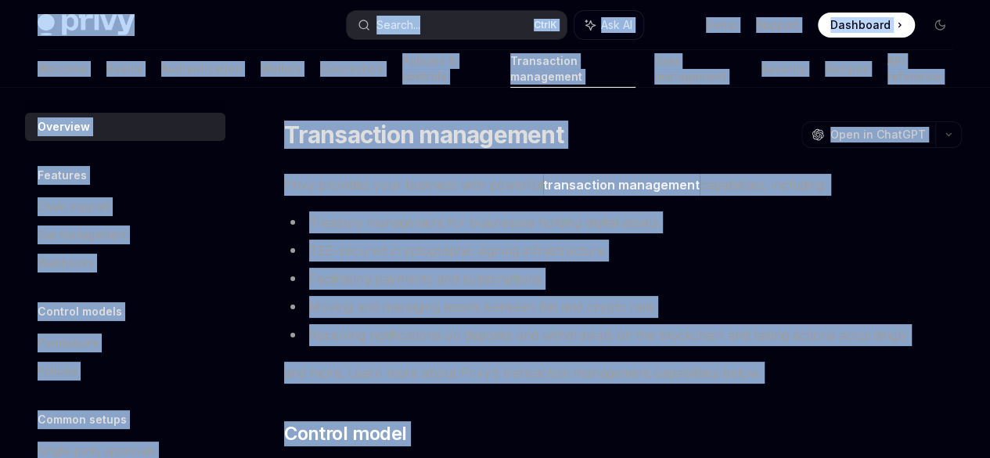
click at [672, 346] on li "Receiving notifications on deposits and withdrawals on the blockchain and takin…" at bounding box center [622, 335] width 677 height 22
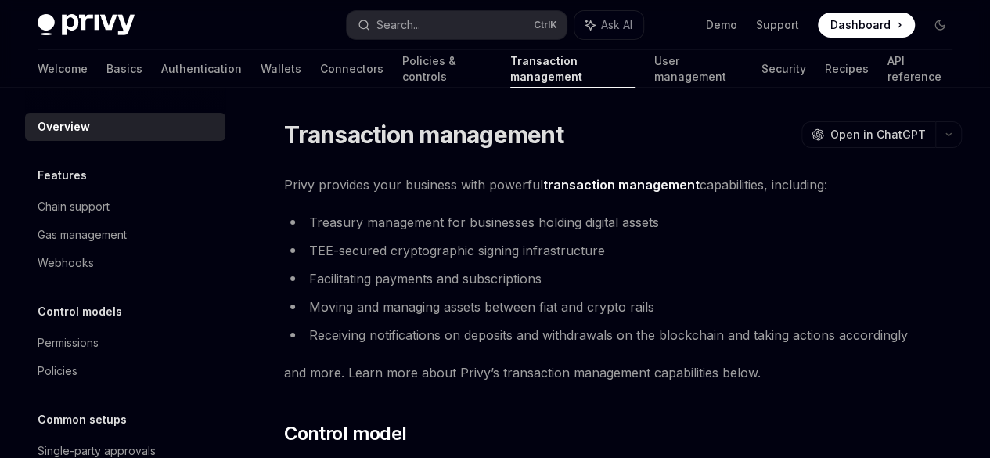
click at [532, 233] on li "Treasury management for businesses holding digital assets" at bounding box center [622, 222] width 677 height 22
click at [106, 65] on link "Basics" at bounding box center [124, 69] width 36 height 38
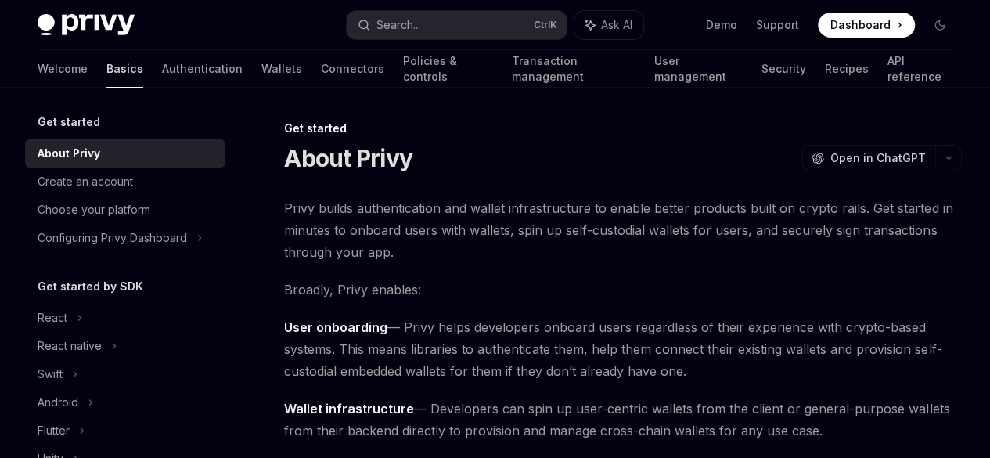
click at [106, 67] on link "Basics" at bounding box center [124, 69] width 37 height 38
type textarea "*"
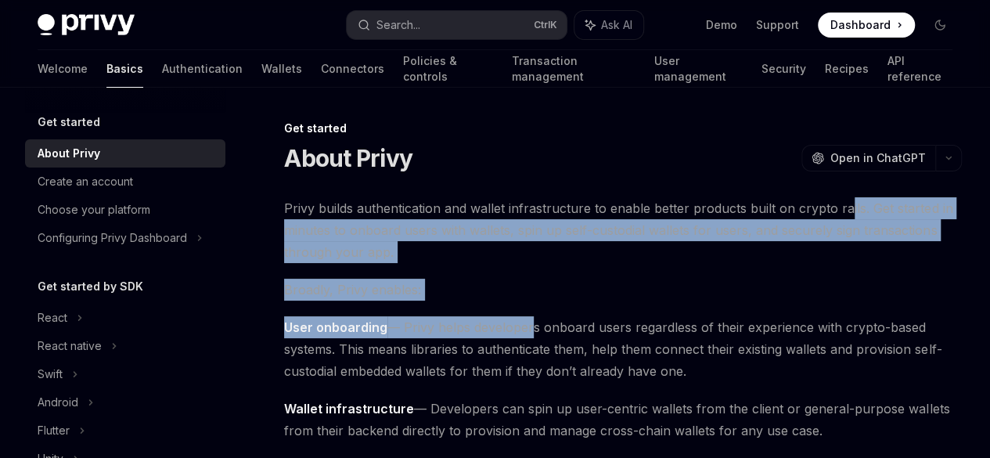
drag, startPoint x: 526, startPoint y: 335, endPoint x: 439, endPoint y: 239, distance: 129.6
click at [439, 239] on span "Privy builds authentication and wallet infrastructure to enable better products…" at bounding box center [622, 230] width 677 height 66
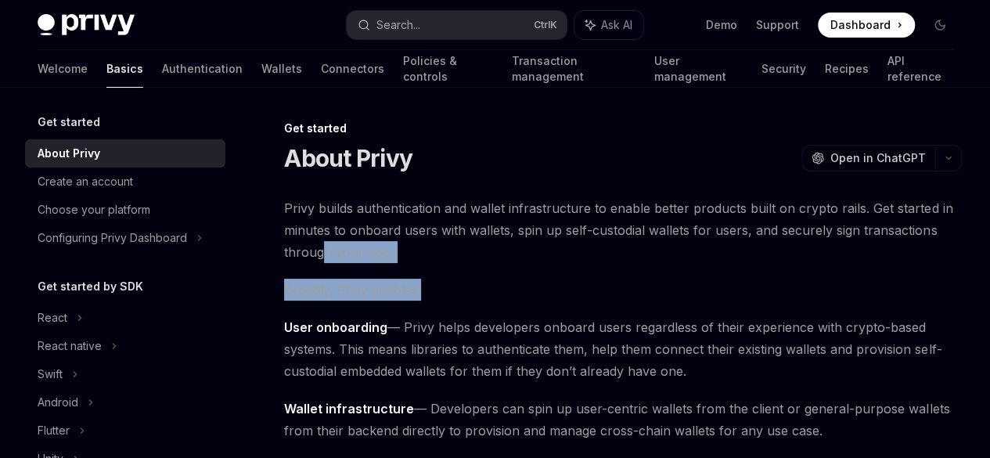
drag, startPoint x: 565, startPoint y: 290, endPoint x: 504, endPoint y: 298, distance: 61.5
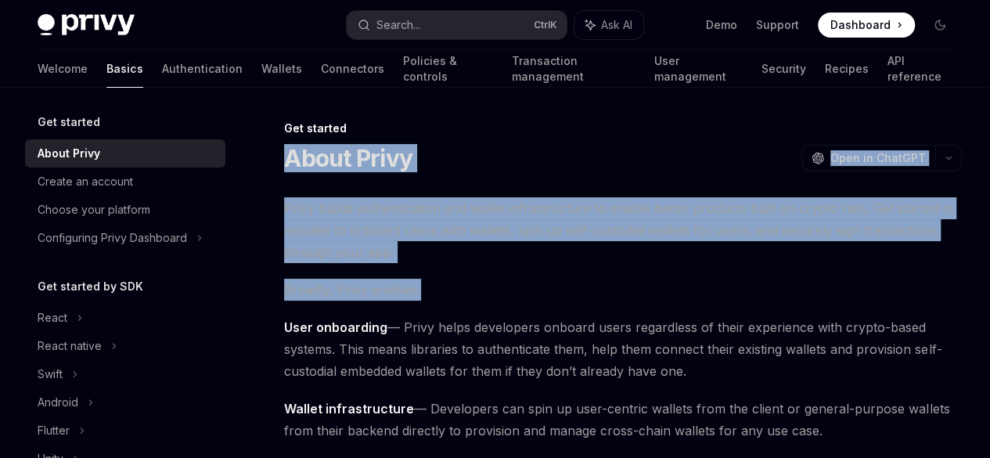
drag, startPoint x: 504, startPoint y: 298, endPoint x: 564, endPoint y: 266, distance: 68.2
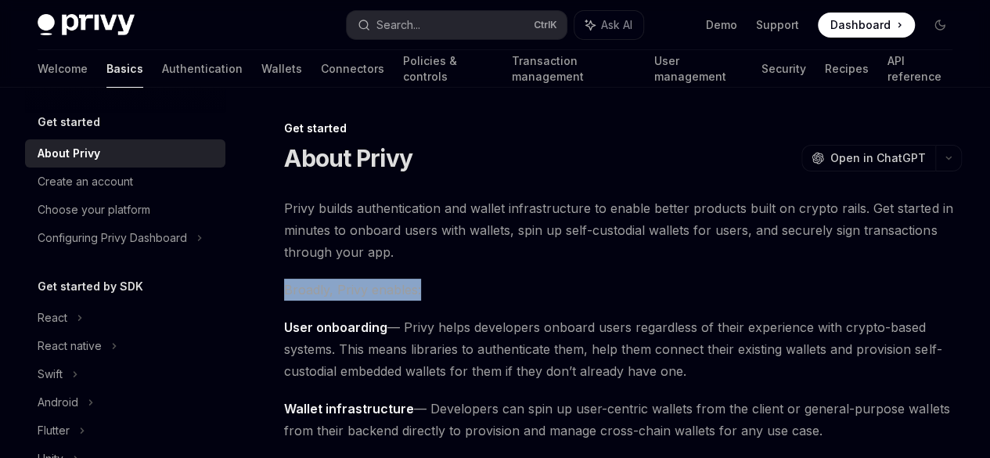
click at [564, 263] on span "Privy builds authentication and wallet infrastructure to enable better products…" at bounding box center [622, 230] width 677 height 66
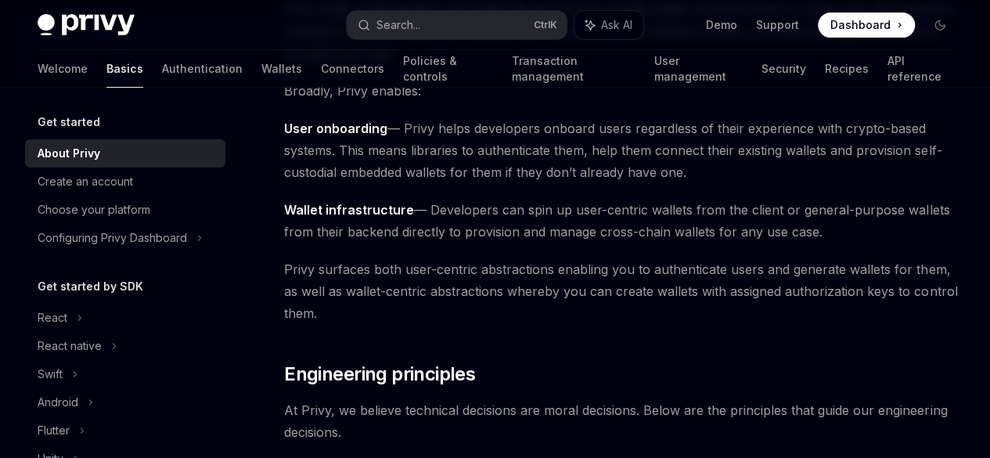
scroll to position [140, 0]
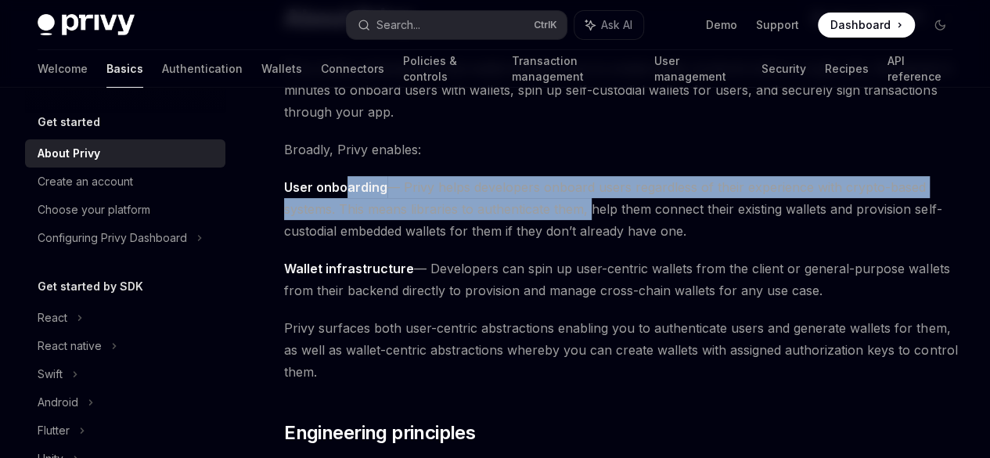
drag, startPoint x: 346, startPoint y: 217, endPoint x: 502, endPoint y: 247, distance: 159.4
click at [502, 242] on span "User onboarding — Privy helps developers onboard users regardless of their expe…" at bounding box center [622, 209] width 677 height 66
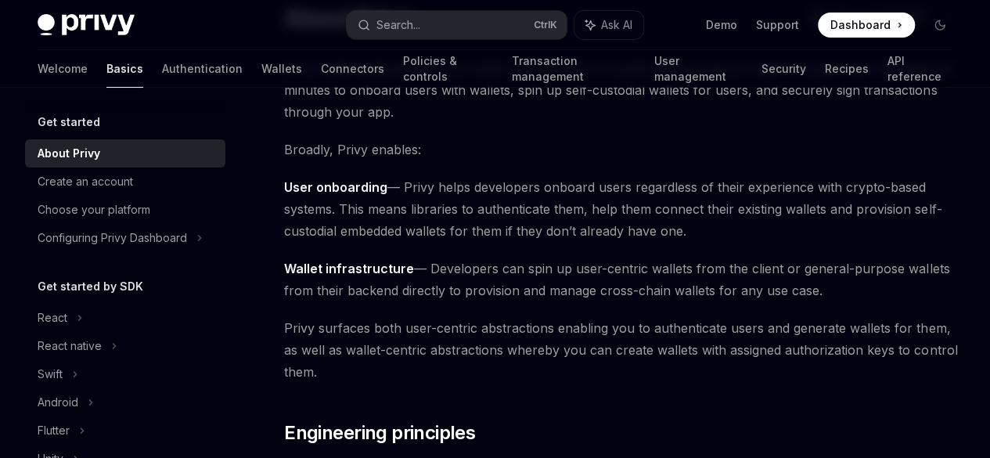
scroll to position [0, 0]
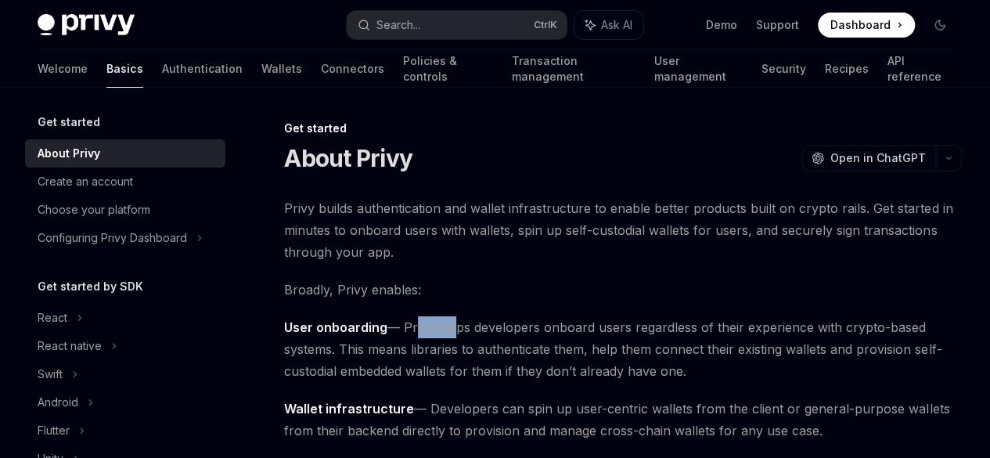
drag, startPoint x: 452, startPoint y: 350, endPoint x: 411, endPoint y: 329, distance: 45.5
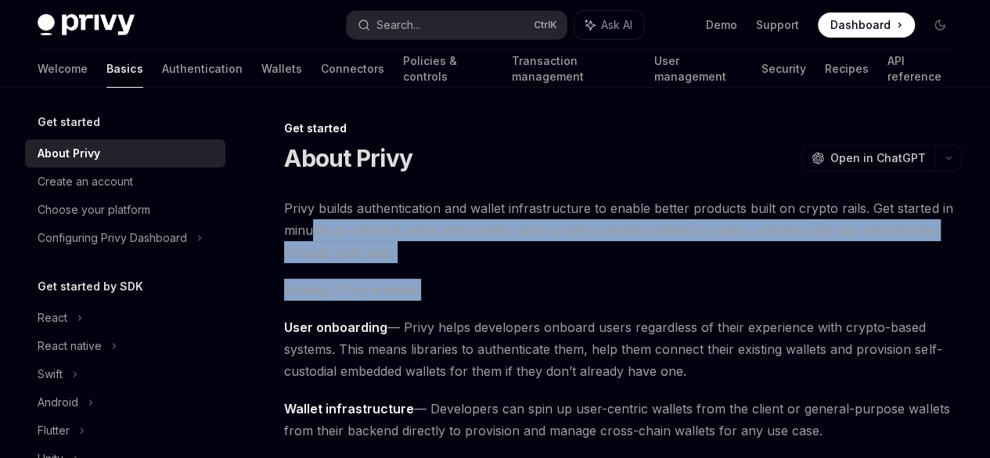
drag, startPoint x: 506, startPoint y: 288, endPoint x: 568, endPoint y: 221, distance: 90.8
click at [568, 221] on span "Privy builds authentication and wallet infrastructure to enable better products…" at bounding box center [622, 230] width 677 height 66
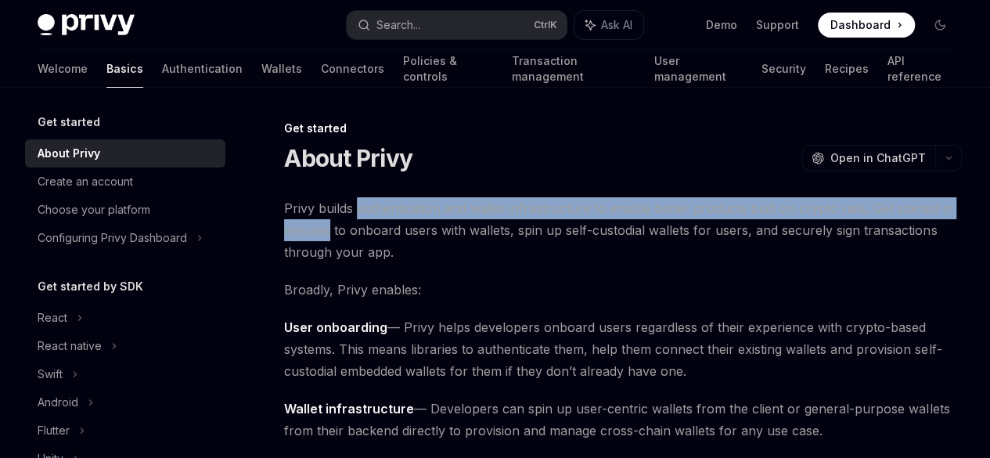
drag, startPoint x: 568, startPoint y: 221, endPoint x: 416, endPoint y: 226, distance: 151.8
click at [416, 226] on span "Privy builds authentication and wallet infrastructure to enable better products…" at bounding box center [622, 230] width 677 height 66
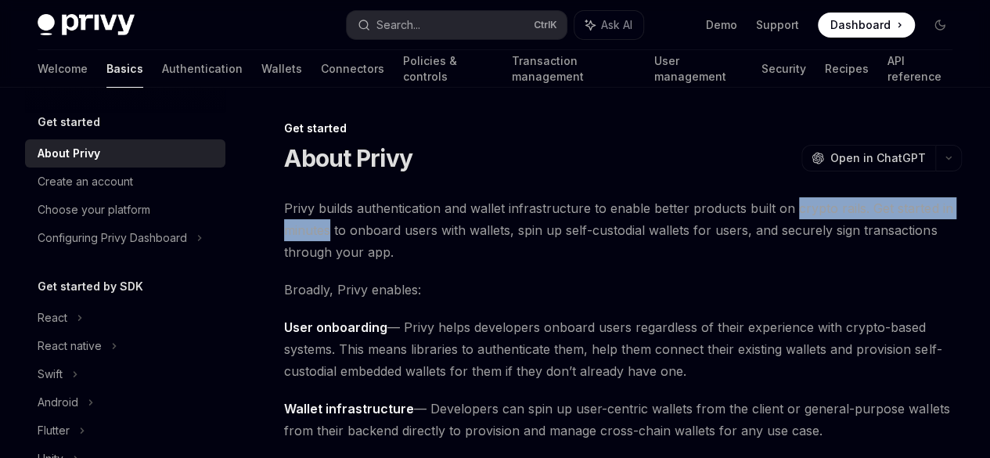
click at [416, 226] on span "Privy builds authentication and wallet infrastructure to enable better products…" at bounding box center [622, 230] width 677 height 66
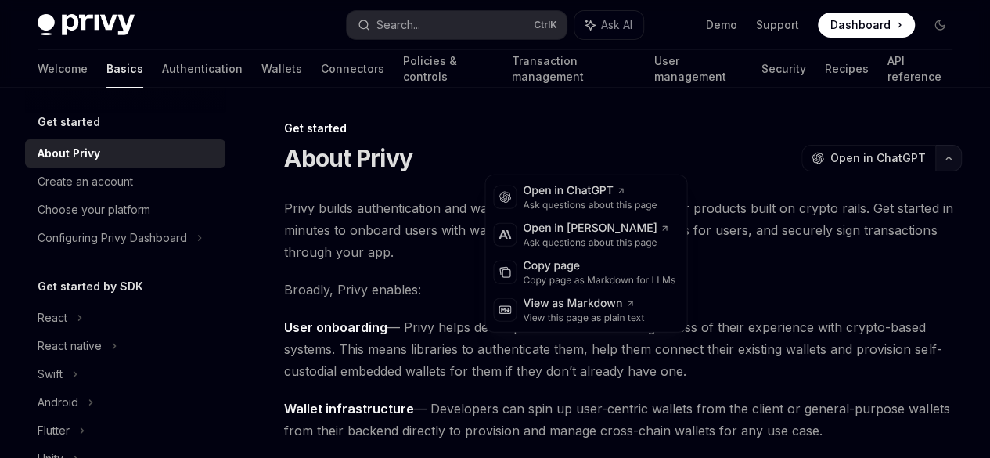
click at [935, 150] on button "button" at bounding box center [948, 158] width 27 height 27
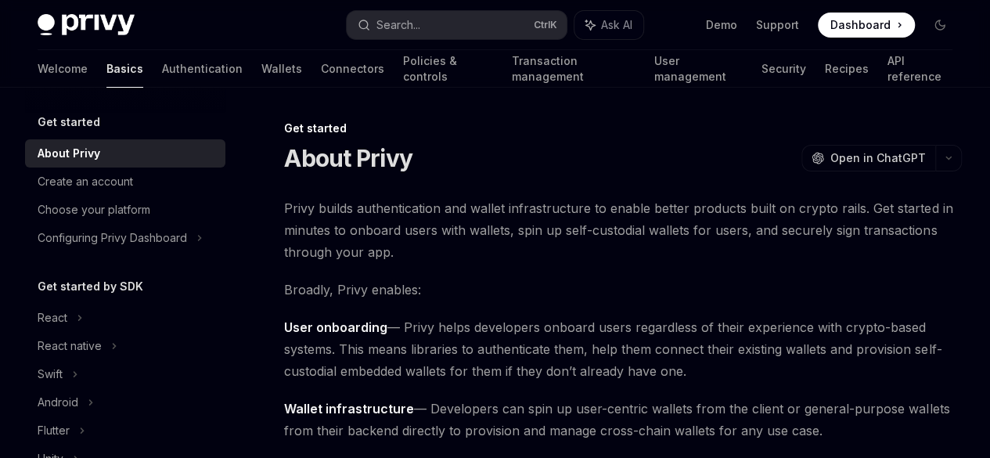
click at [629, 382] on span "User onboarding — Privy helps developers onboard users regardless of their expe…" at bounding box center [622, 349] width 677 height 66
